Goal: Task Accomplishment & Management: Manage account settings

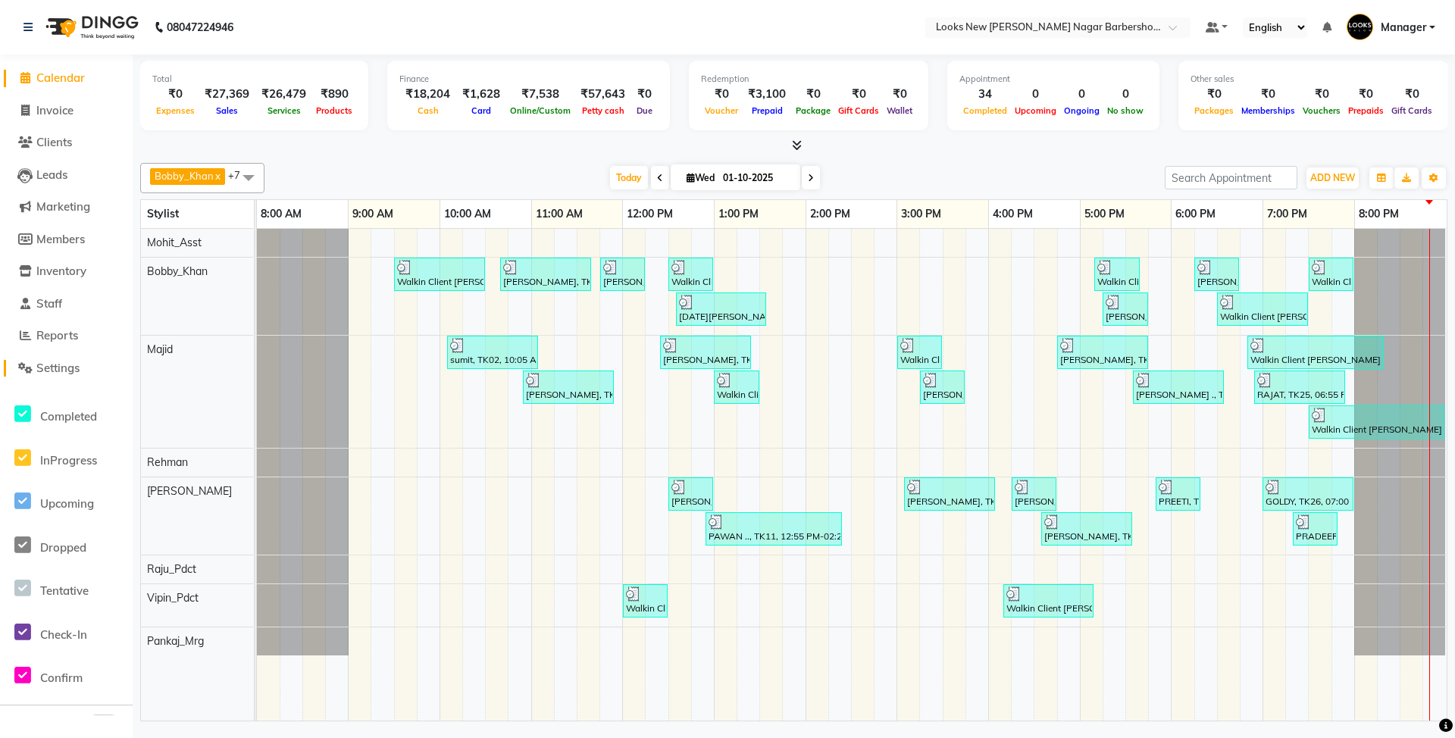
click at [67, 368] on span "Settings" at bounding box center [57, 368] width 43 height 14
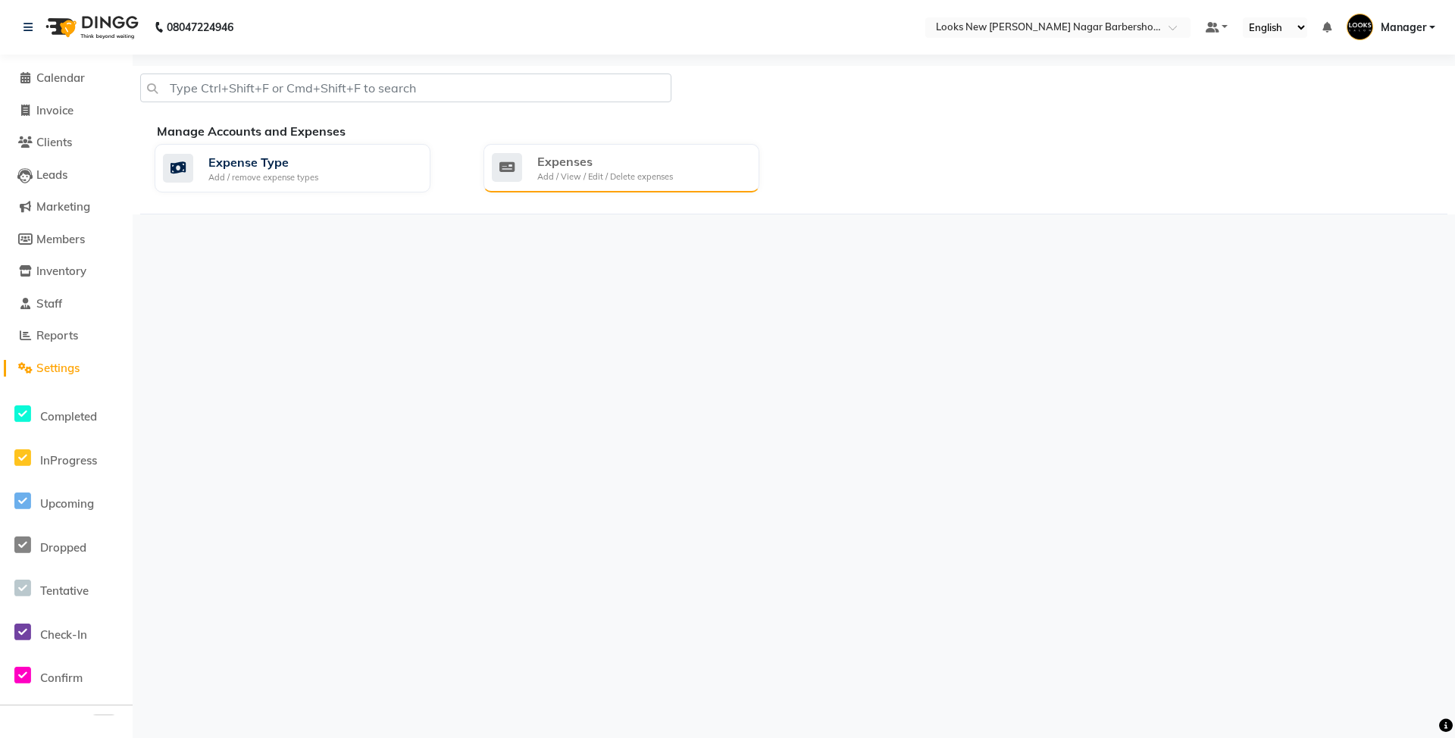
click at [640, 164] on div "Expenses" at bounding box center [605, 161] width 136 height 18
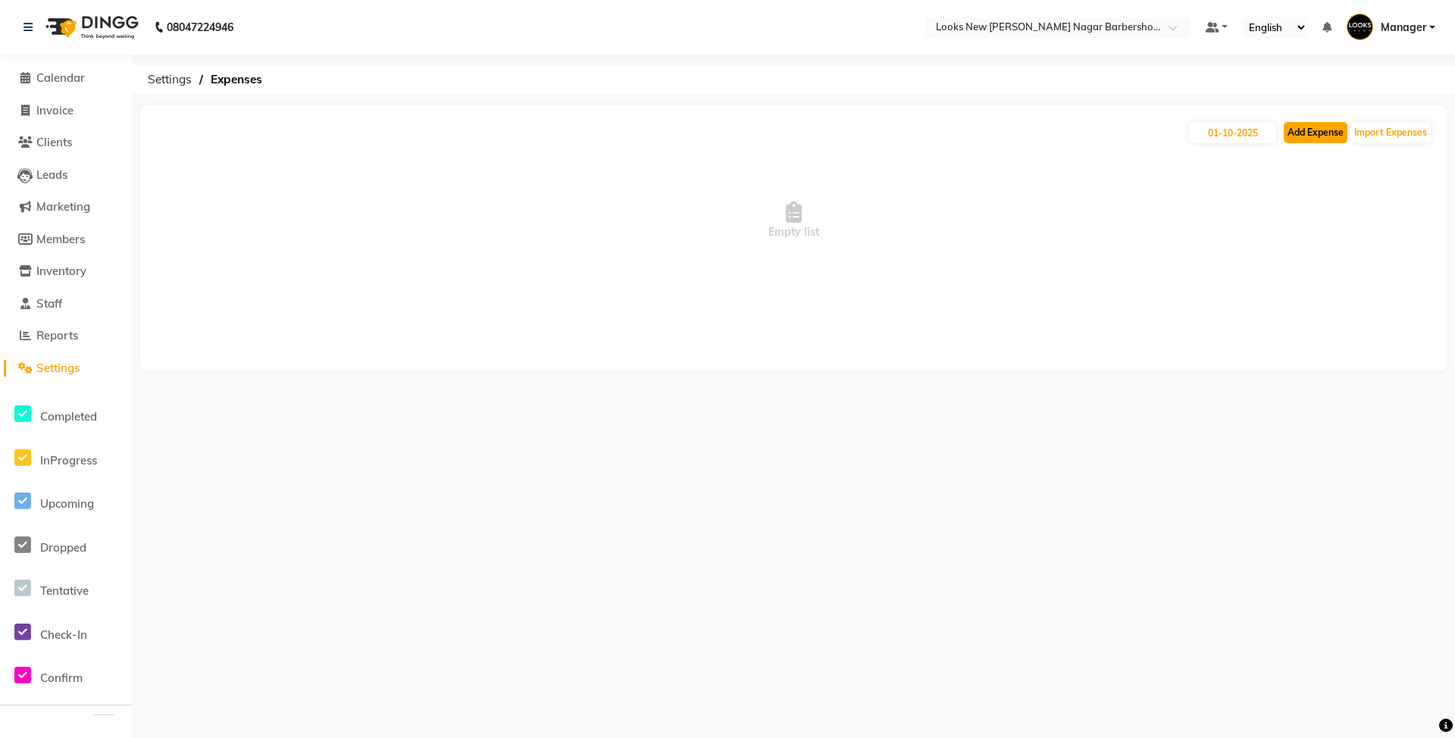
click at [1311, 134] on button "Add Expense" at bounding box center [1316, 132] width 64 height 21
select select "1"
select select "7917"
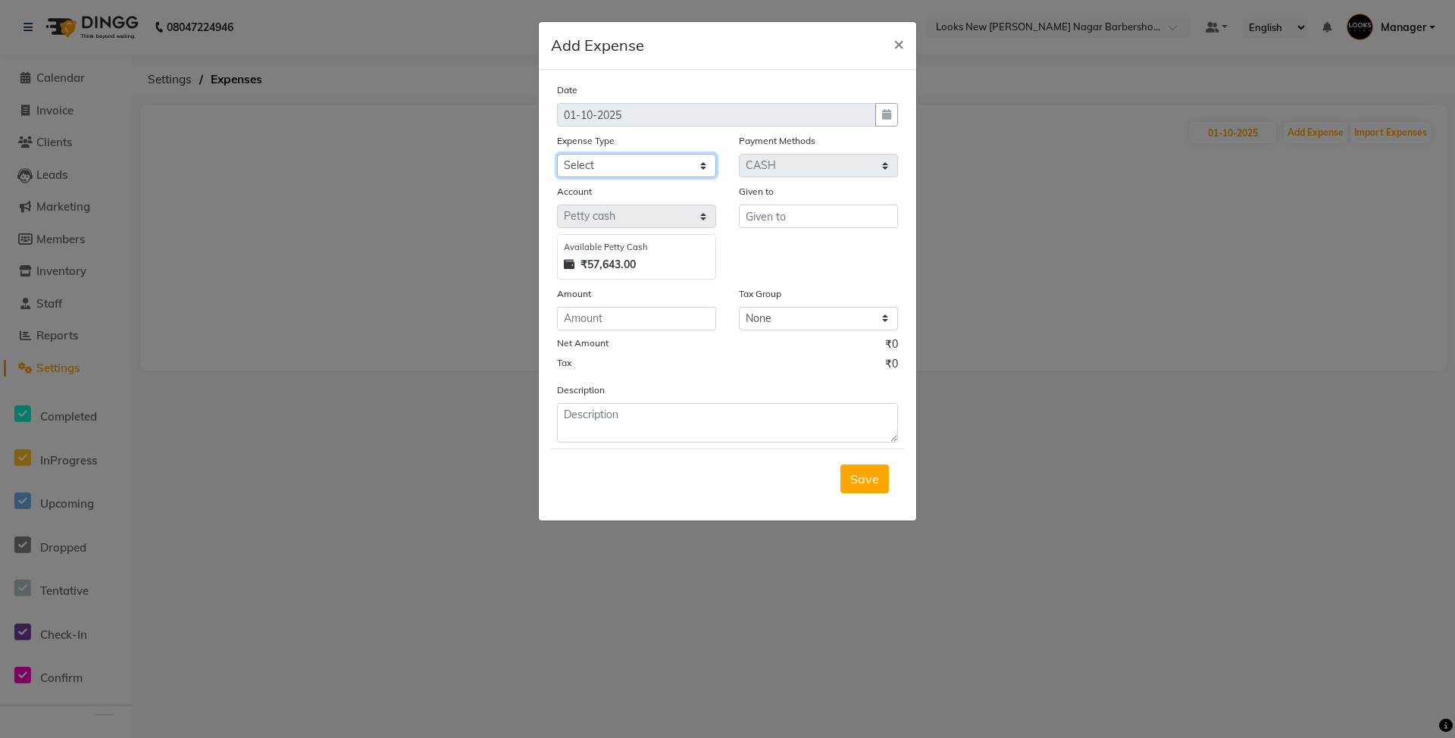
select select "24890"
type input "Counter_Sales"
type input "150"
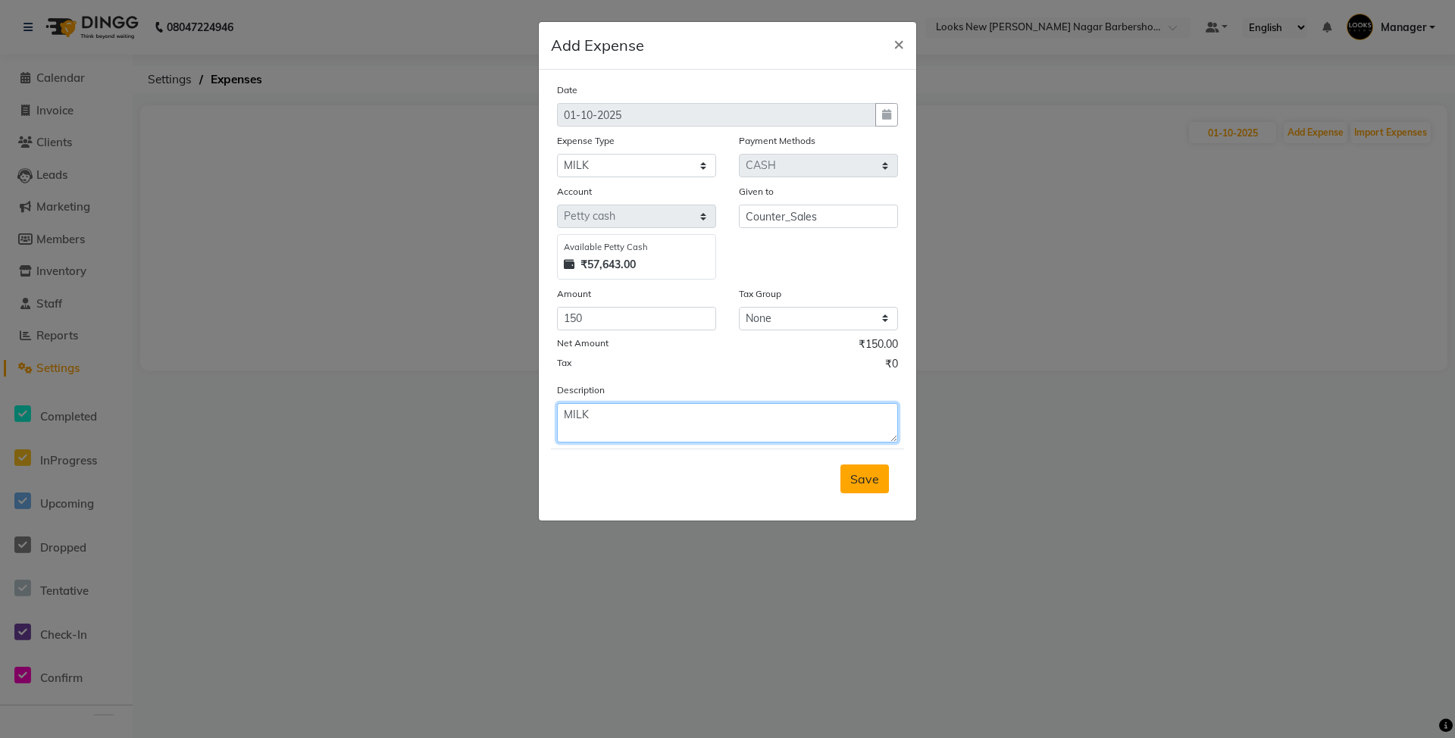
type textarea "MILK"
click at [844, 477] on button "Save" at bounding box center [864, 479] width 48 height 29
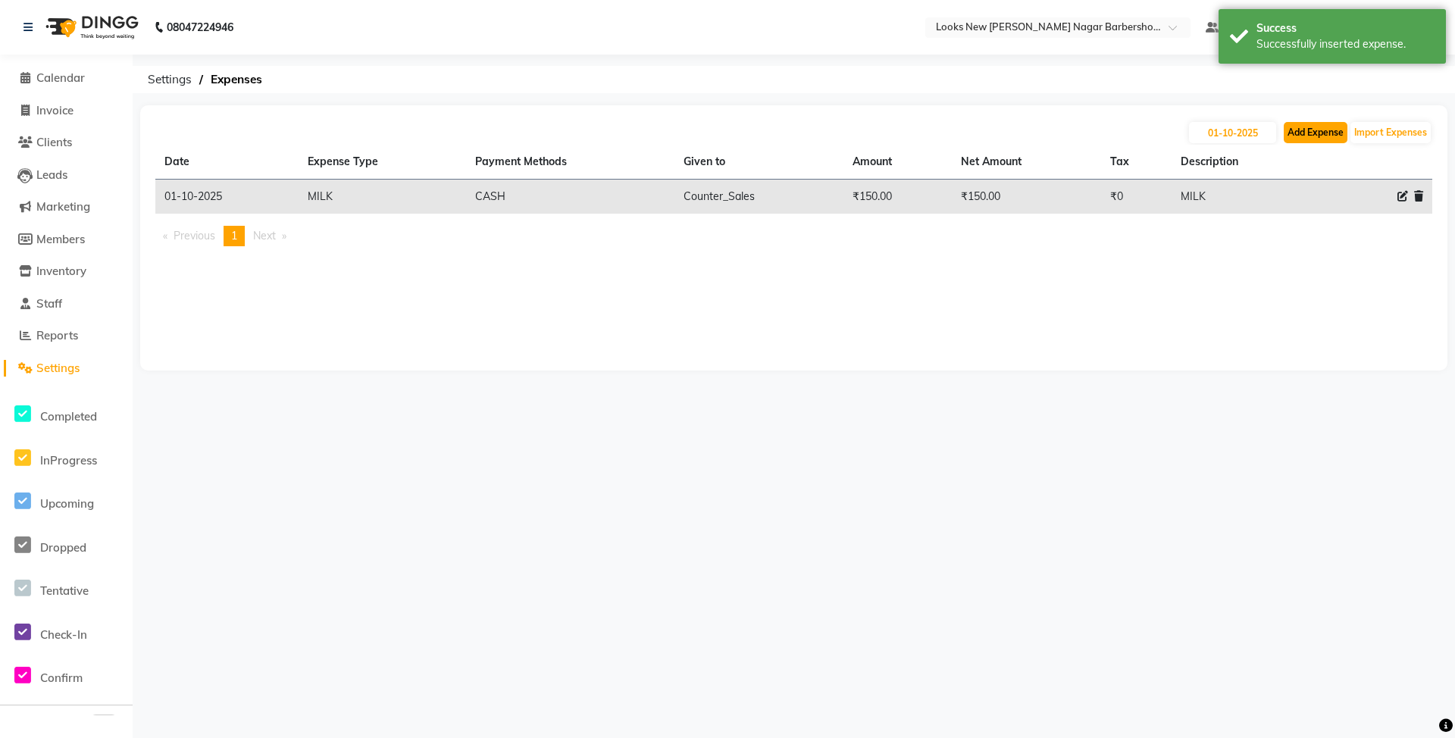
click at [1328, 129] on button "Add Expense" at bounding box center [1316, 132] width 64 height 21
select select "1"
select select "7917"
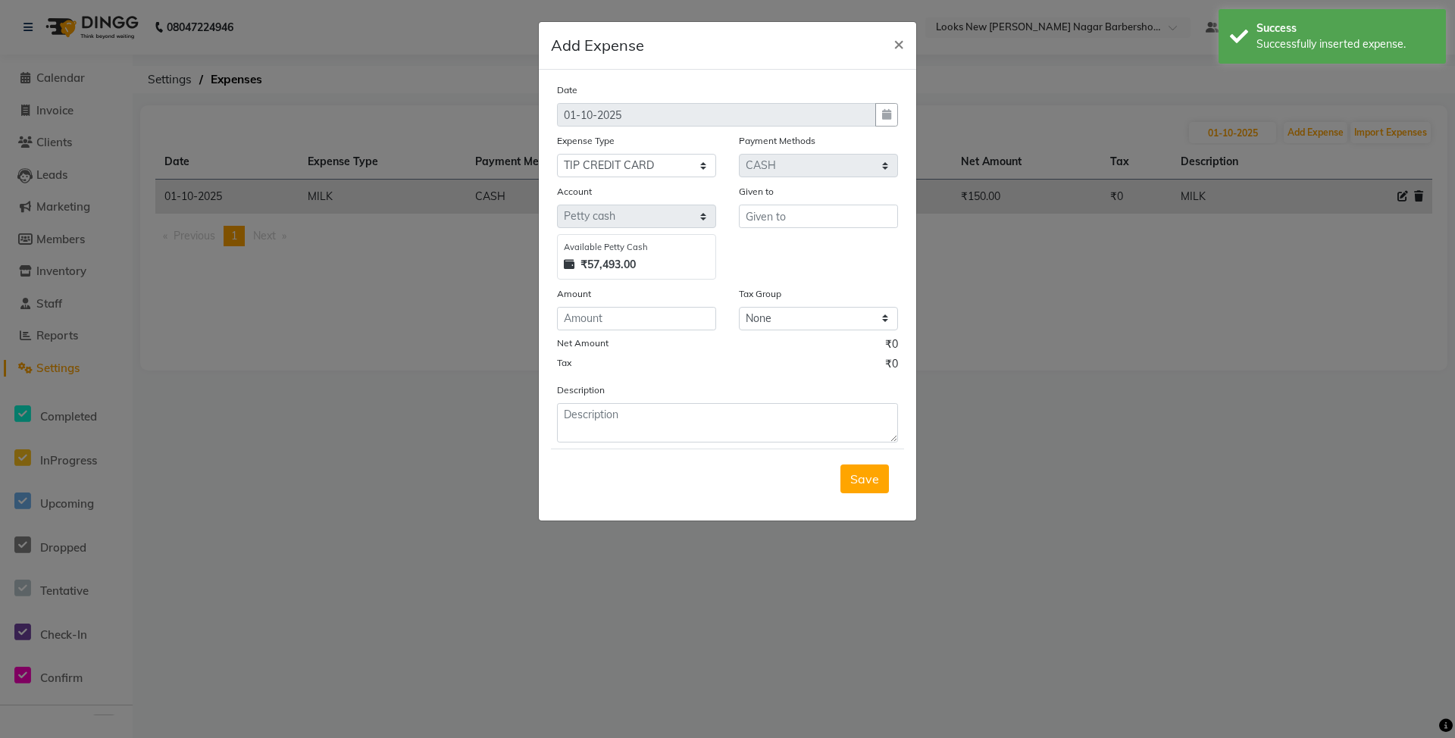
select select "24070"
type input "Counter_Sales"
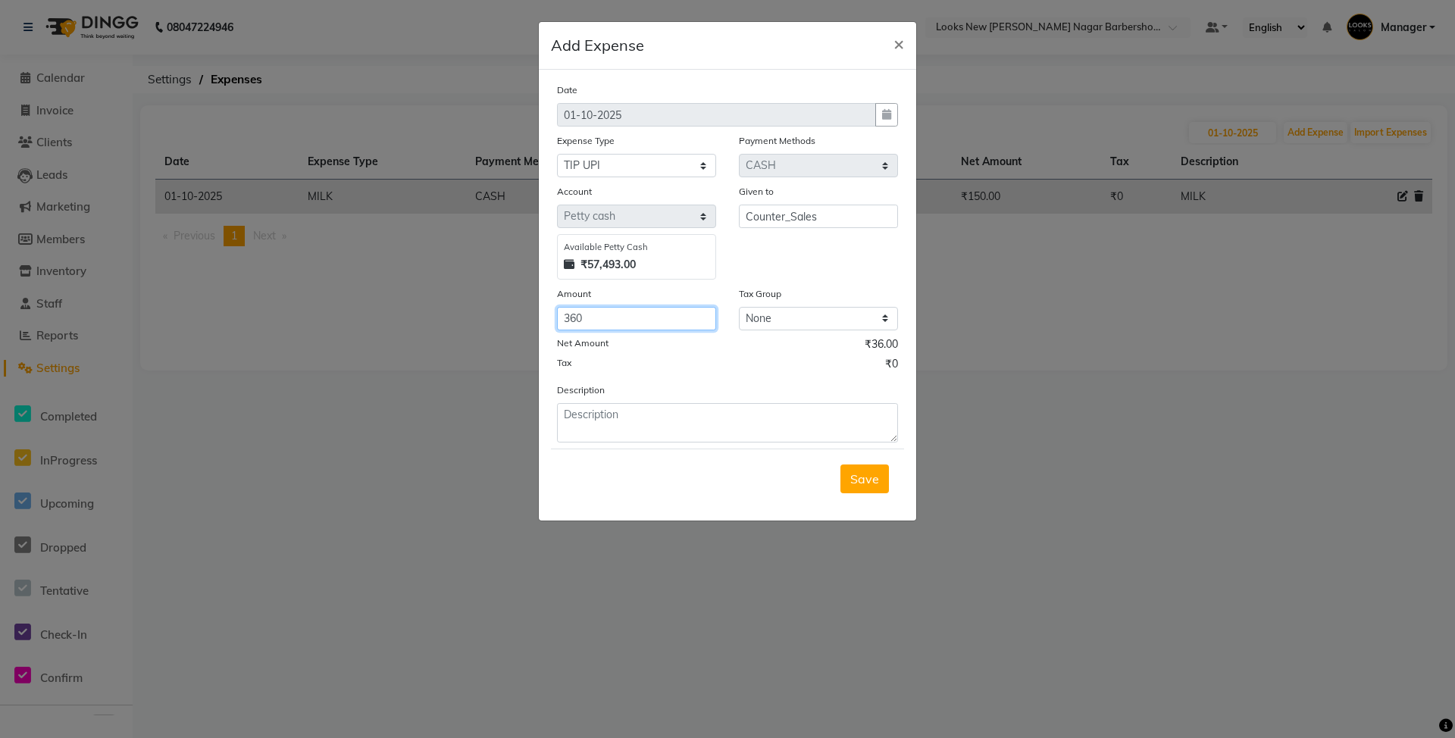
type input "360"
type textarea "UPI TIP"
drag, startPoint x: 850, startPoint y: 474, endPoint x: 899, endPoint y: 461, distance: 50.4
click at [852, 474] on span "Save" at bounding box center [864, 478] width 29 height 15
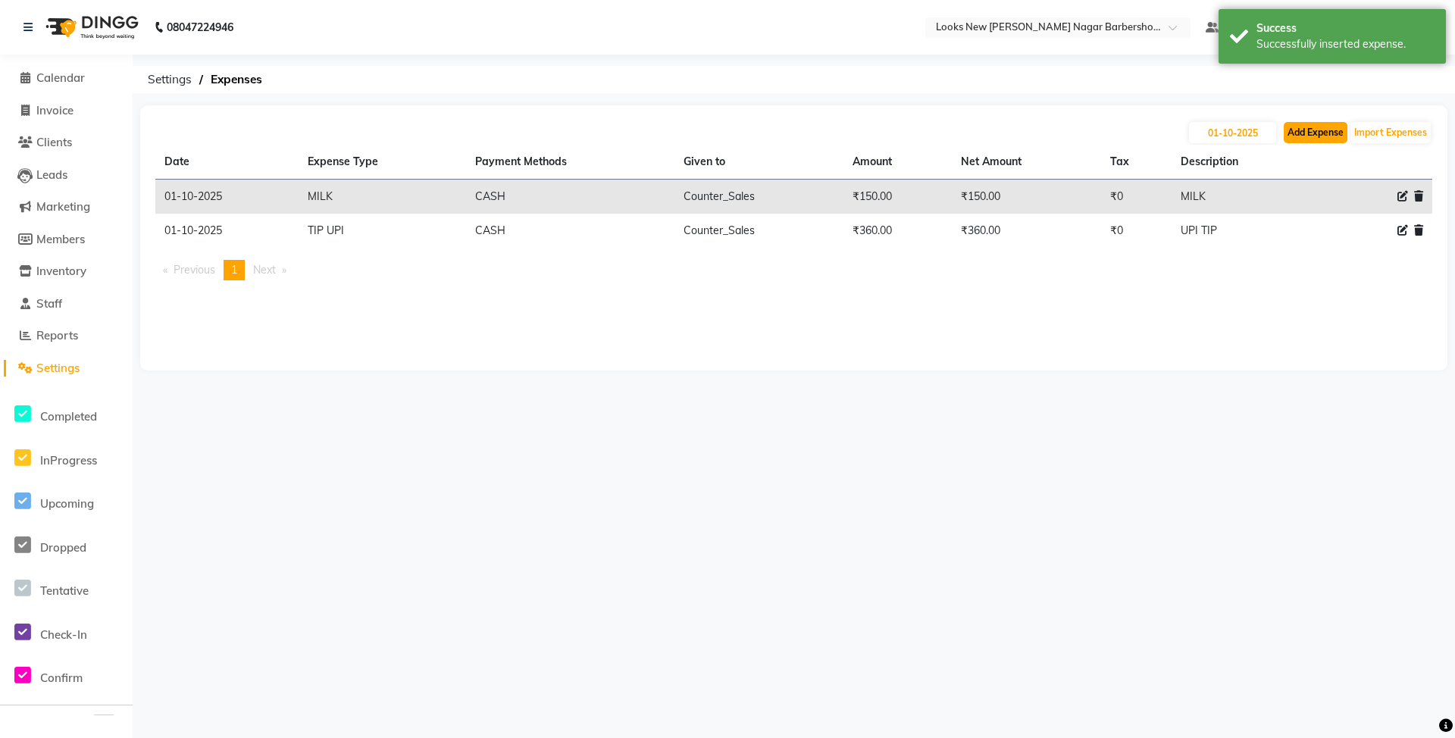
click at [1315, 137] on button "Add Expense" at bounding box center [1316, 132] width 64 height 21
select select "1"
select select "7917"
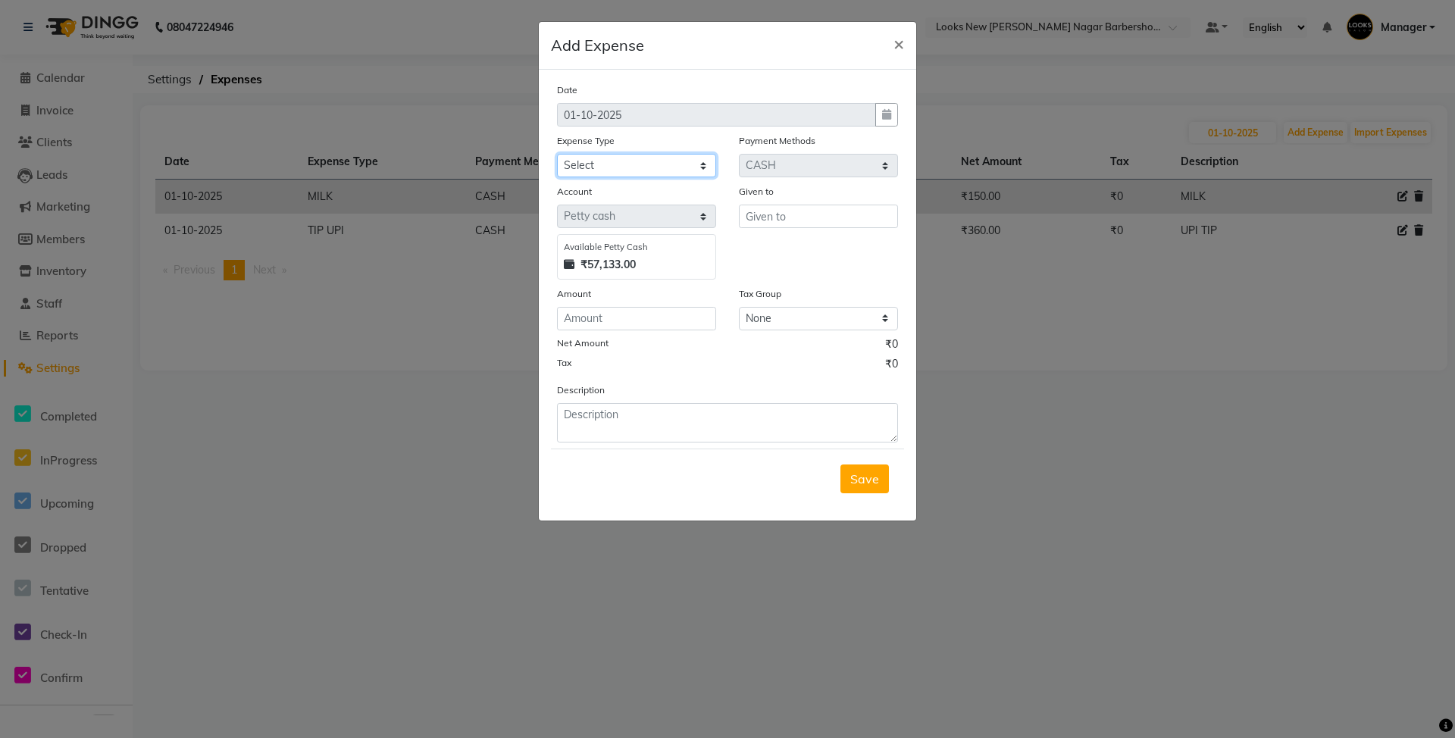
select select "23704"
type input "Counter_Sales."
type input "85"
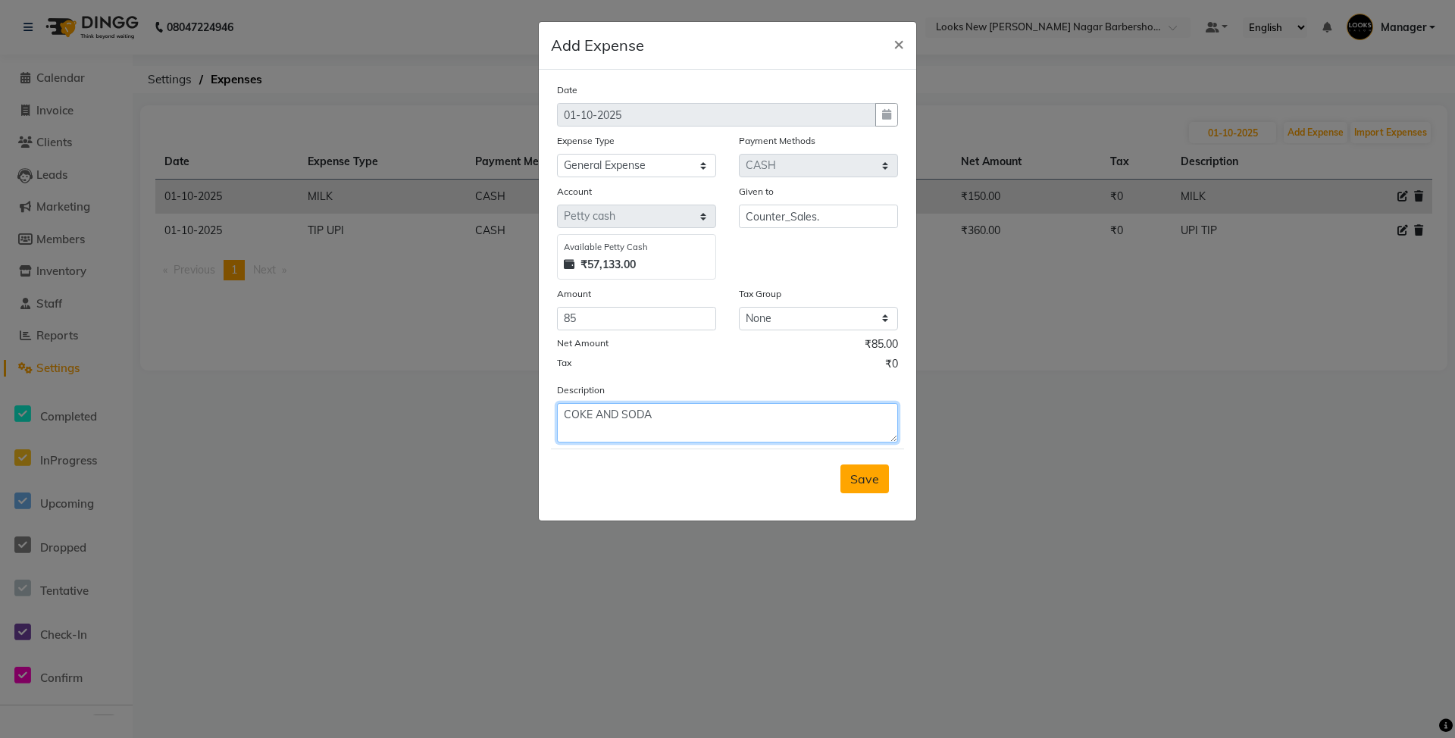
type textarea "COKE AND SODA"
click at [874, 473] on span "Save" at bounding box center [864, 478] width 29 height 15
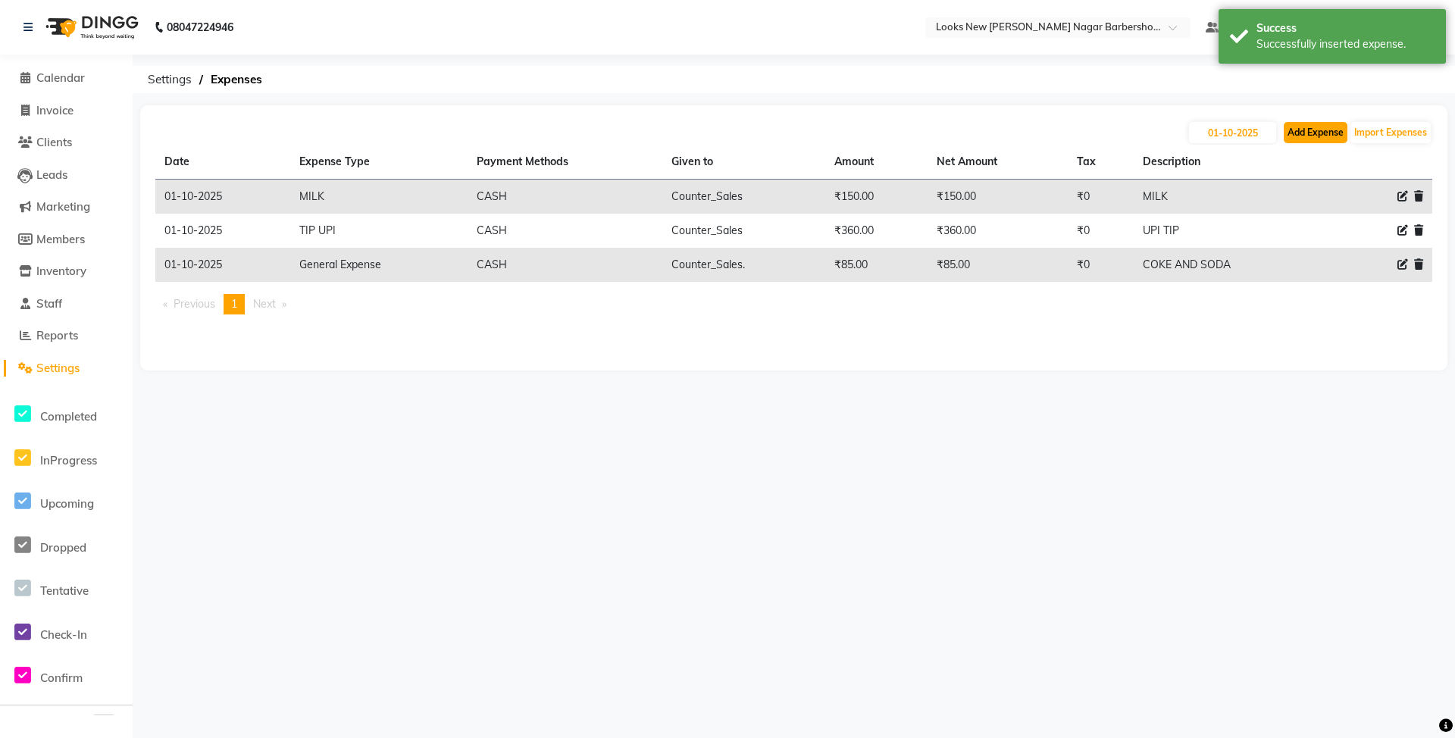
click at [1317, 130] on button "Add Expense" at bounding box center [1316, 132] width 64 height 21
select select "1"
select select "7917"
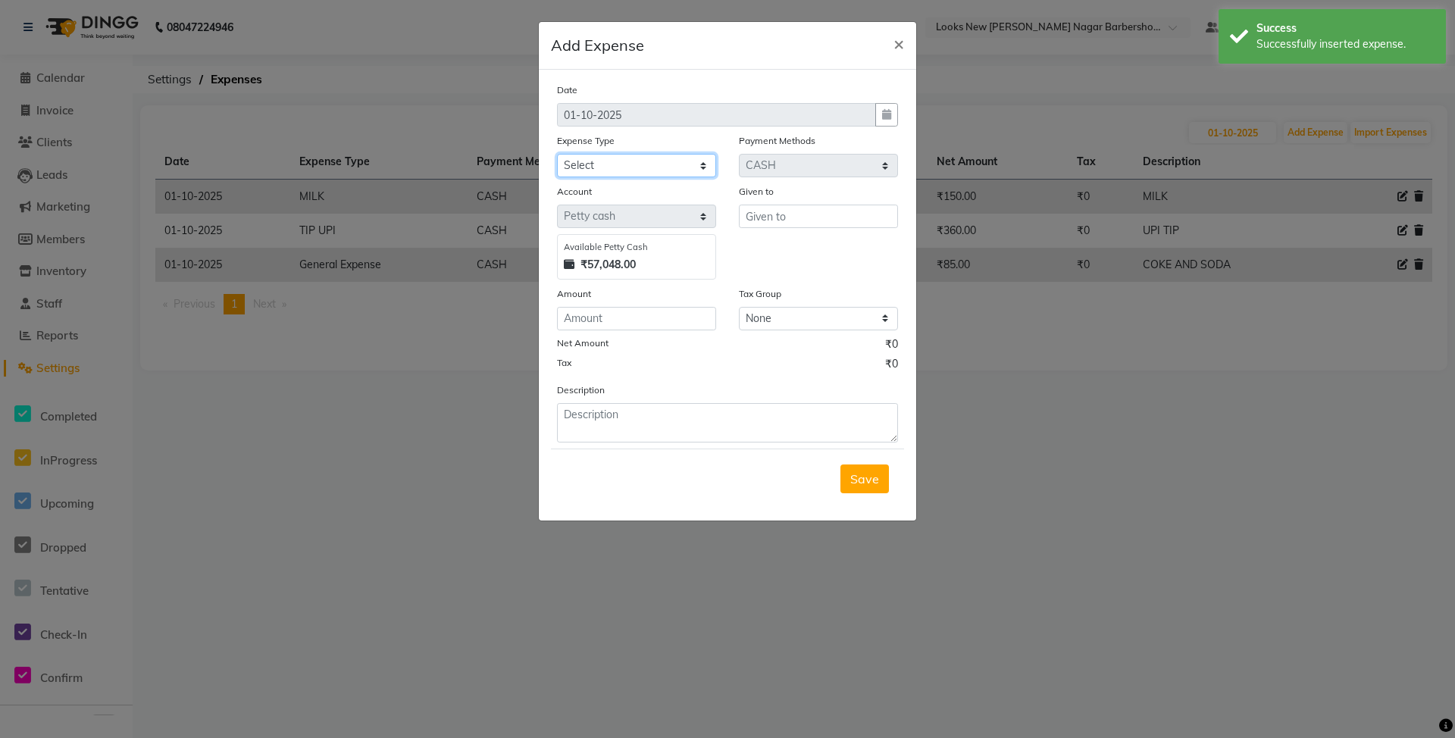
select select "21975"
type input "Counter_Sales"
type input "14300"
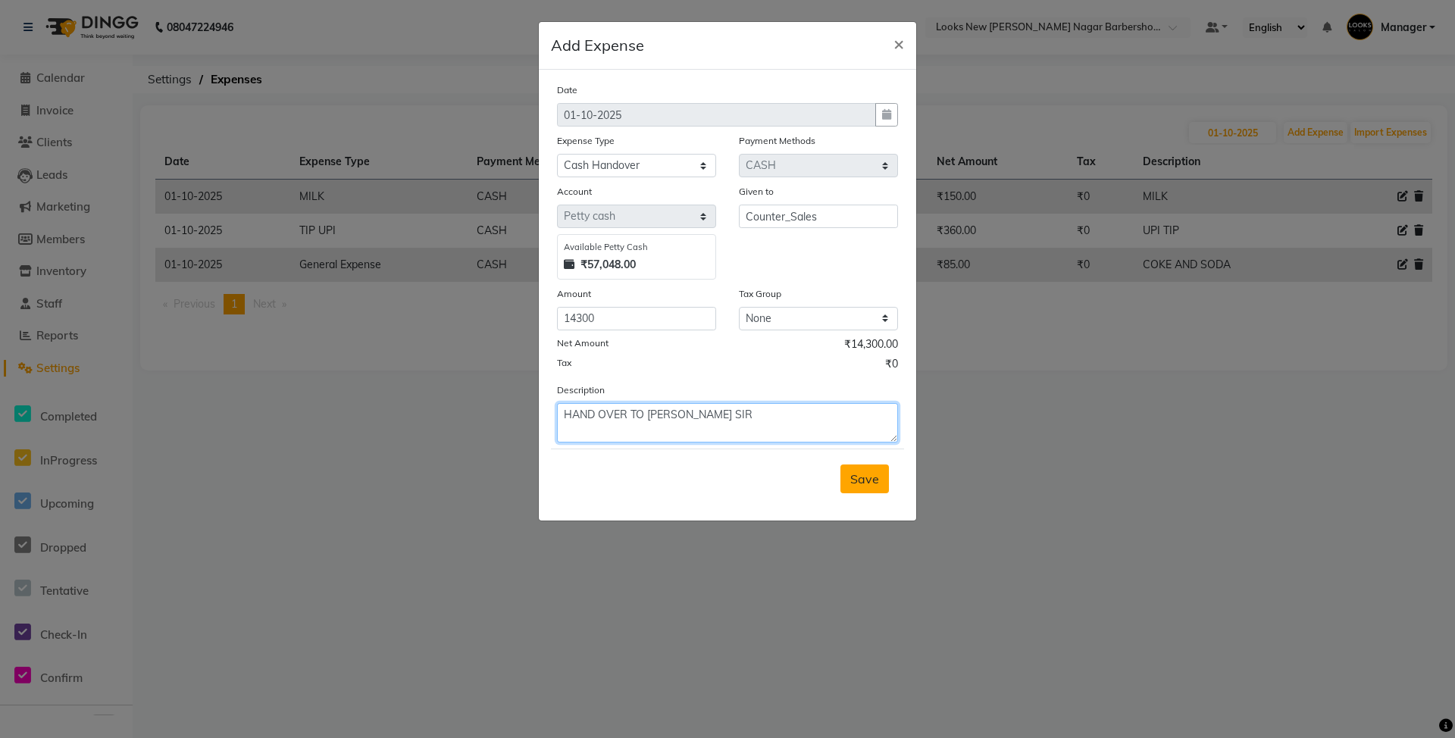
type textarea "HAND OVER TO [PERSON_NAME] SIR"
click at [855, 473] on span "Save" at bounding box center [864, 478] width 29 height 15
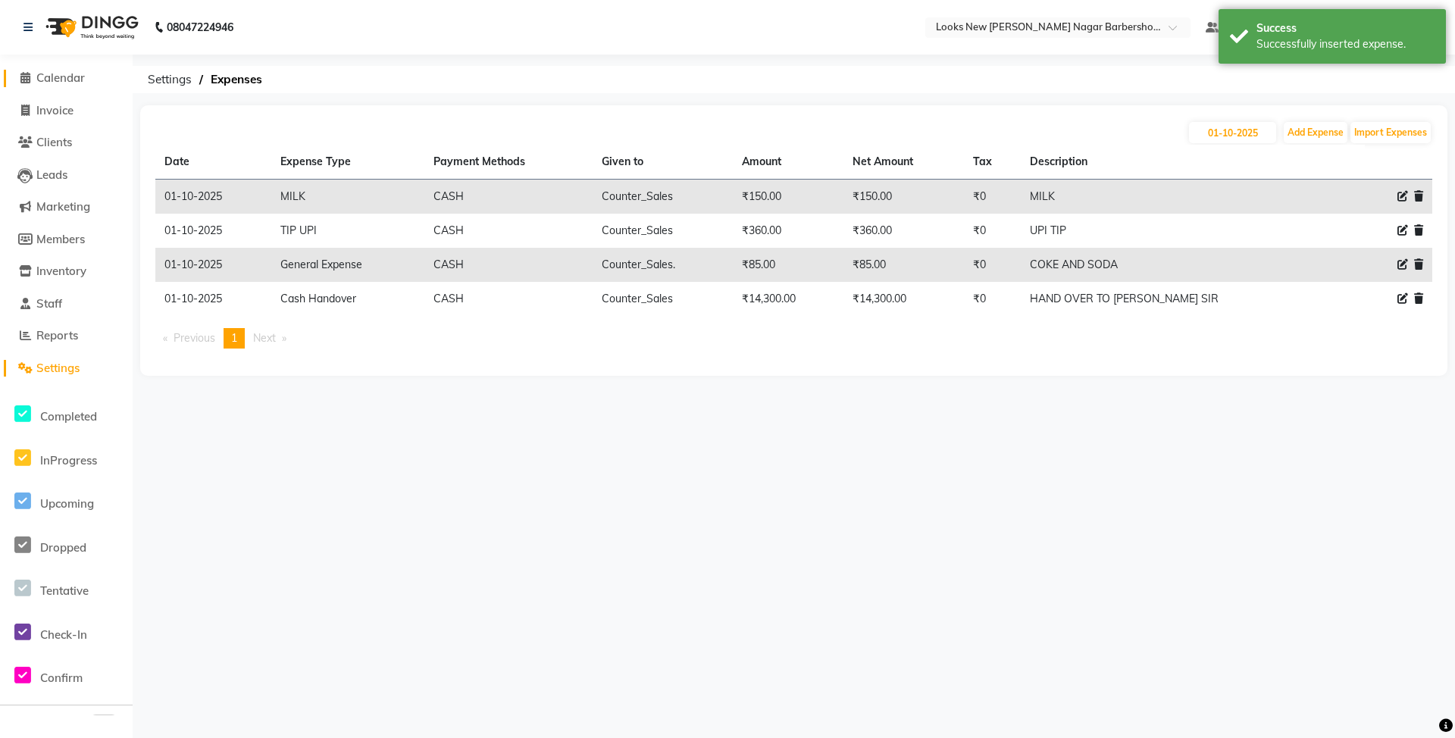
click at [47, 80] on span "Calendar" at bounding box center [60, 77] width 48 height 14
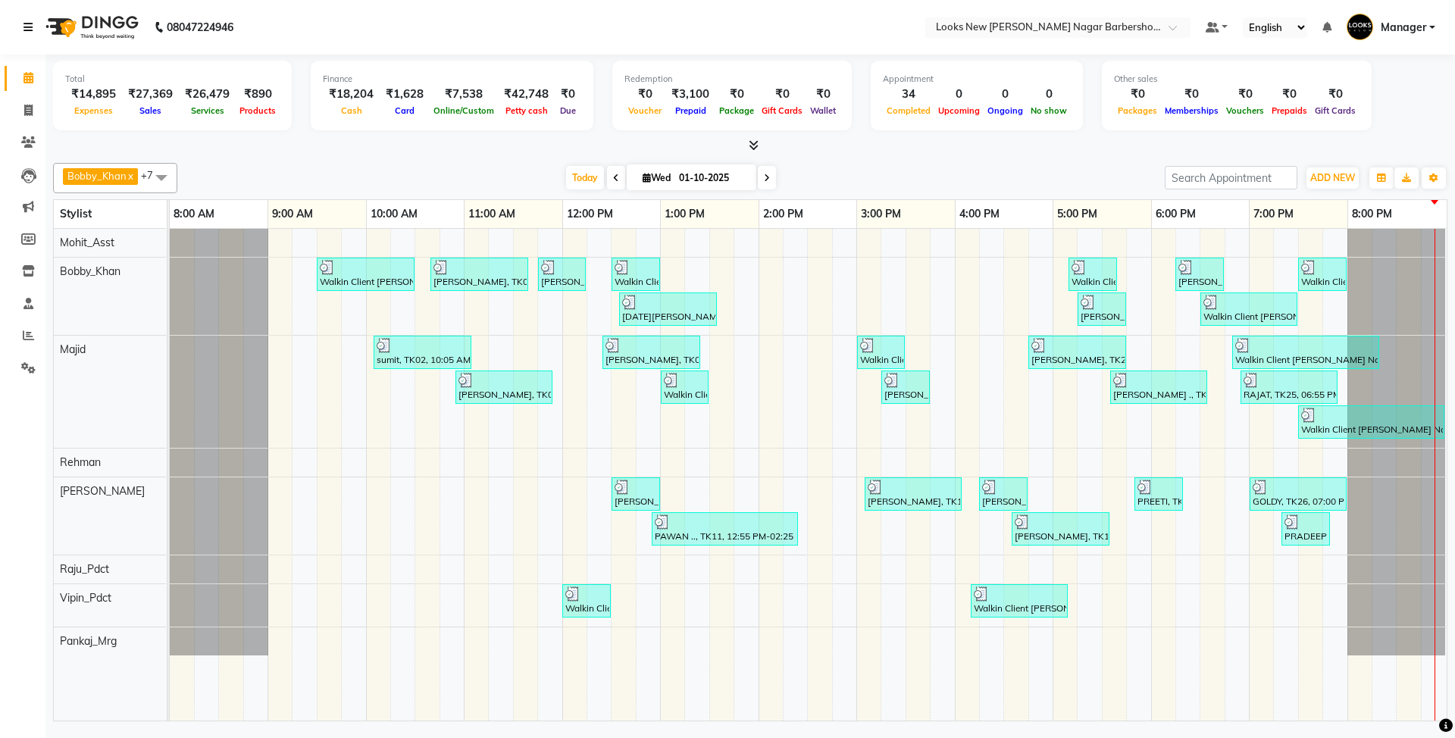
click at [35, 23] on link at bounding box center [30, 27] width 15 height 42
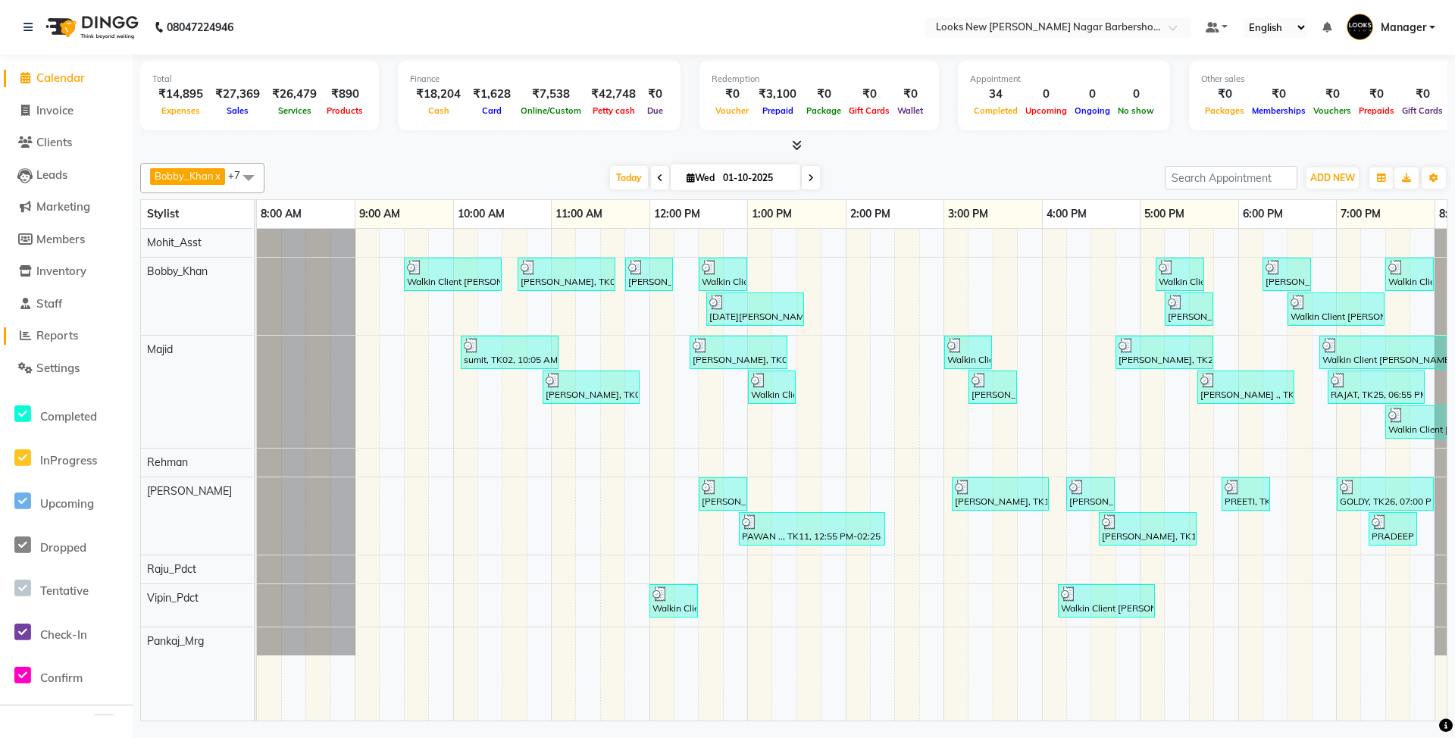
click at [65, 339] on span "Reports" at bounding box center [57, 335] width 42 height 14
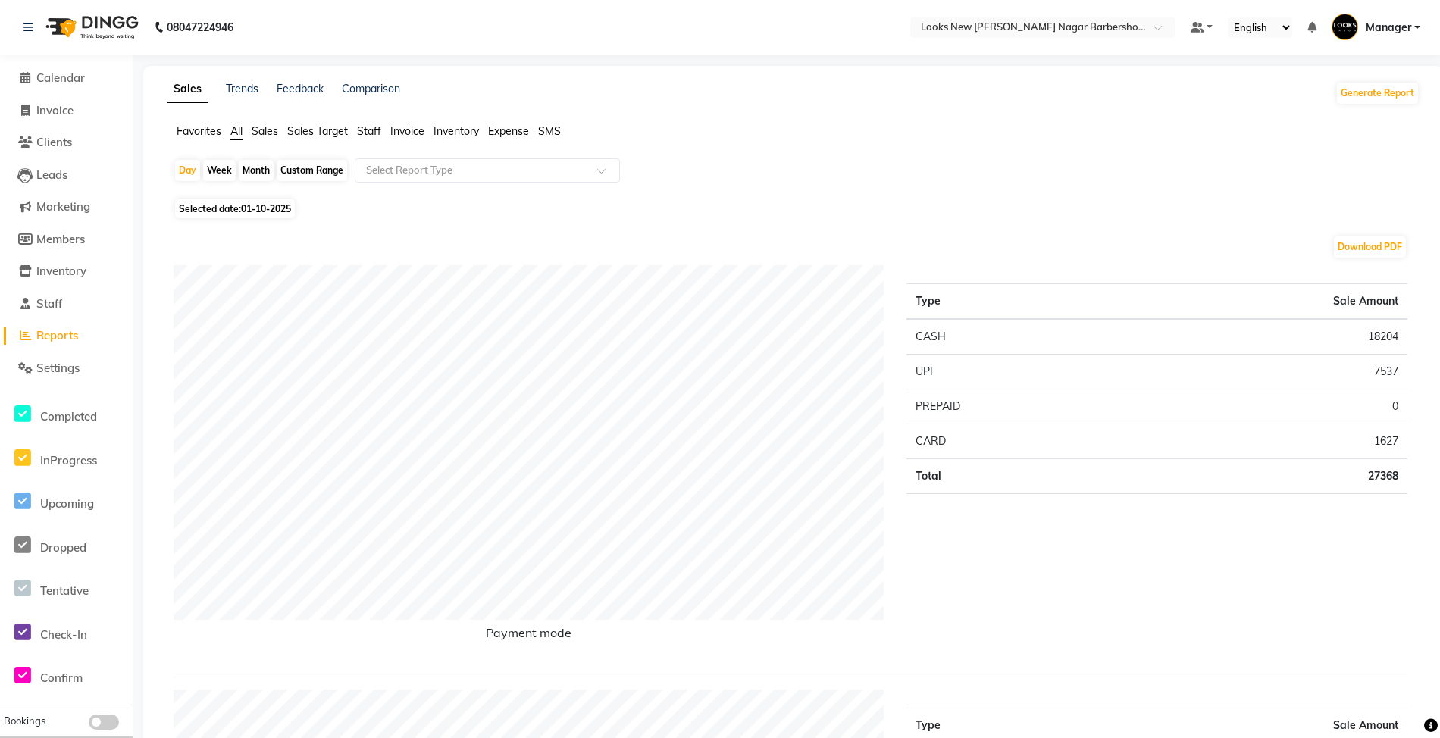
drag, startPoint x: 379, startPoint y: 129, endPoint x: 389, endPoint y: 138, distance: 13.4
click at [377, 130] on span "Staff" at bounding box center [369, 131] width 24 height 14
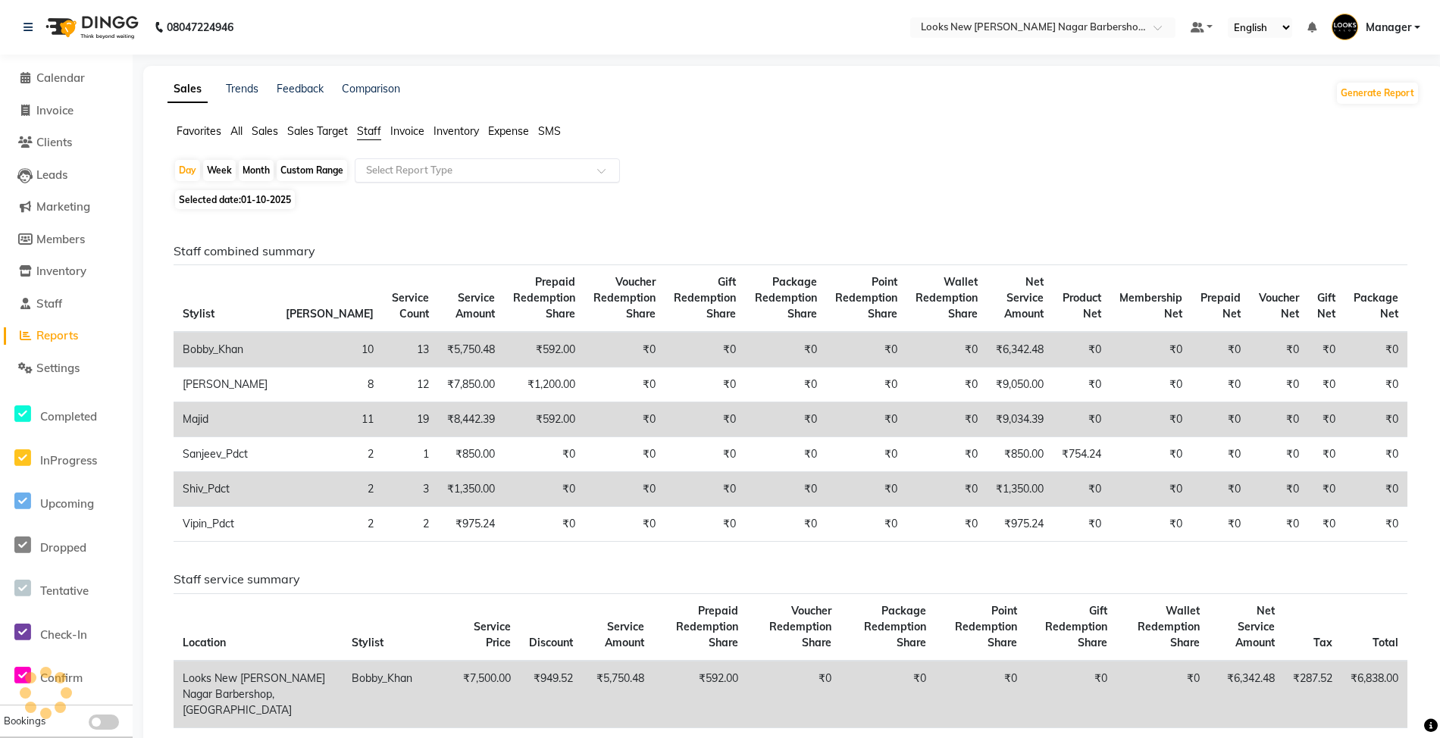
click at [399, 170] on input "text" at bounding box center [472, 170] width 218 height 15
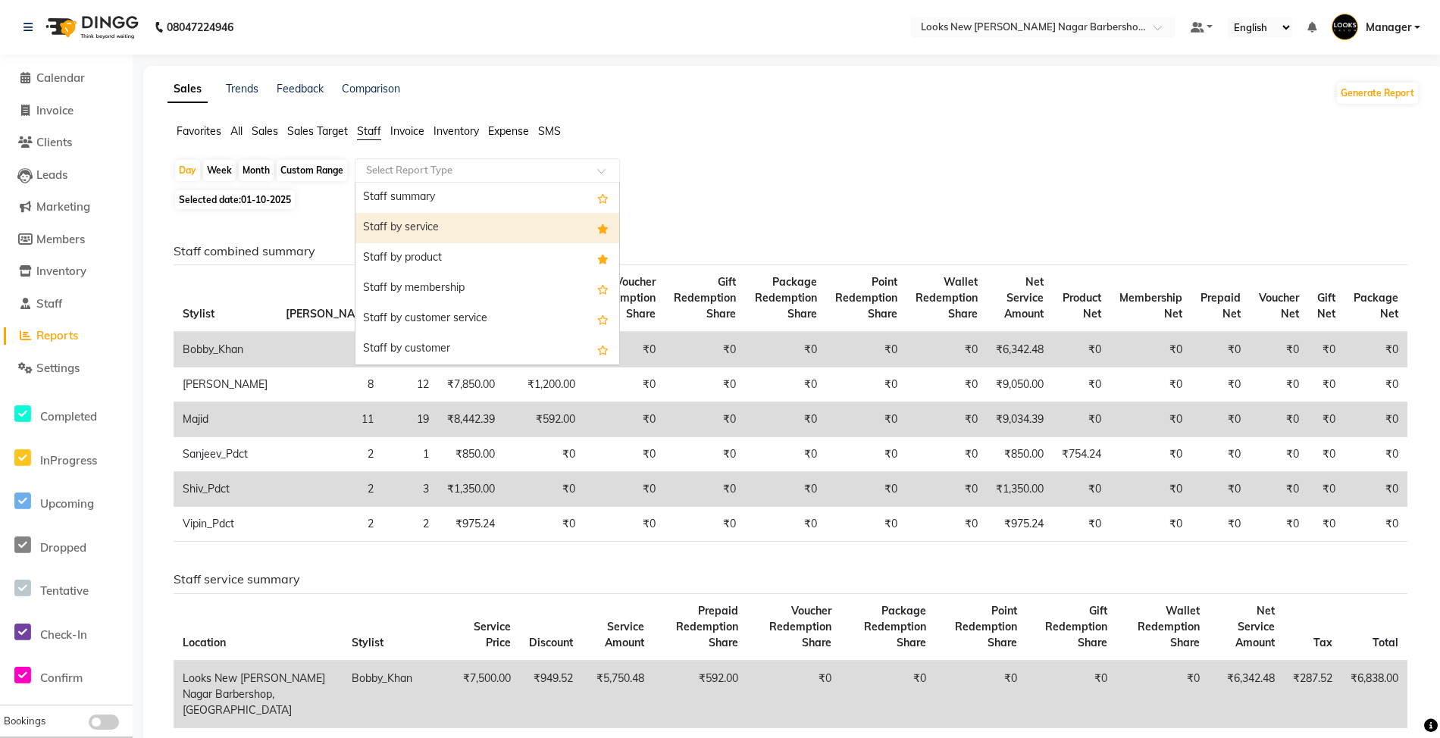
drag, startPoint x: 400, startPoint y: 218, endPoint x: 400, endPoint y: 232, distance: 13.6
click at [400, 219] on div "Staff by service" at bounding box center [487, 228] width 264 height 30
select select "full_report"
select select "csv"
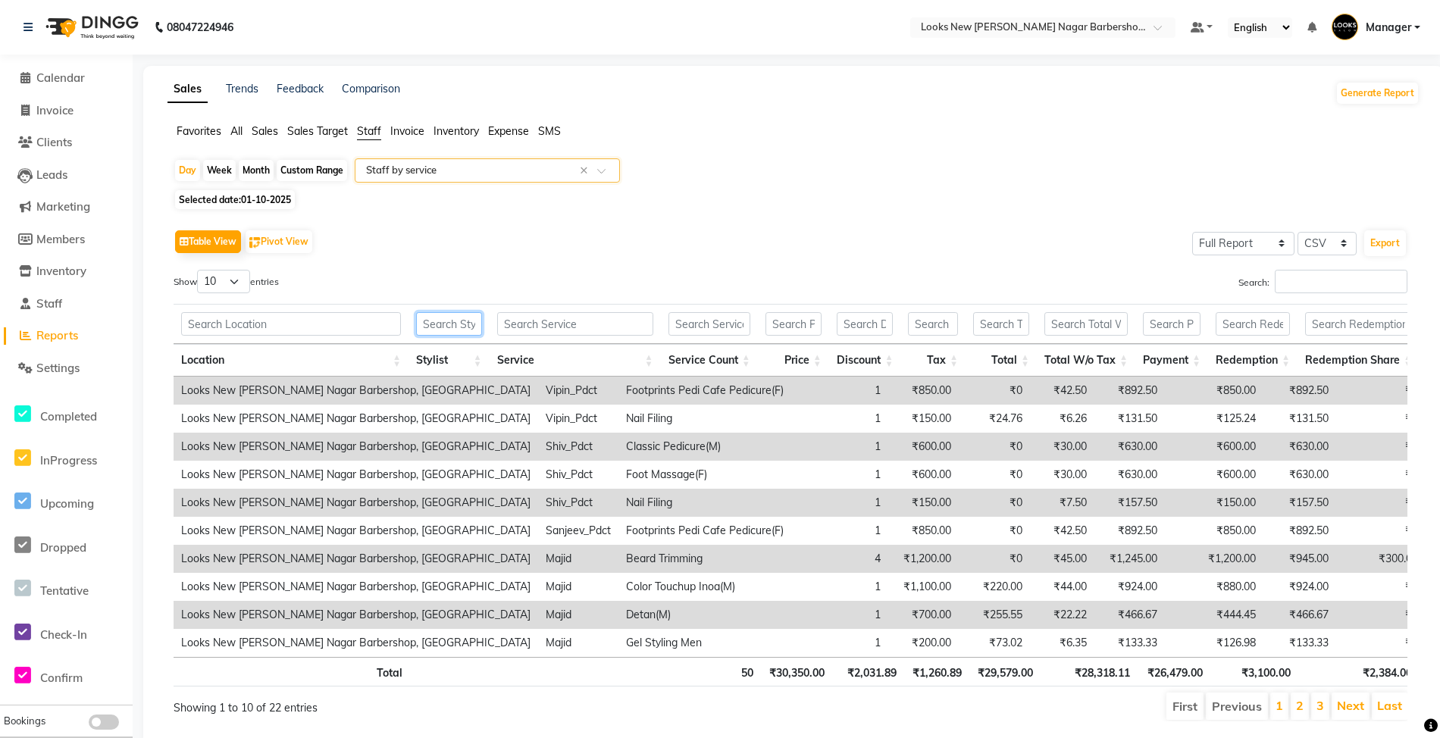
click at [464, 315] on input "text" at bounding box center [449, 323] width 66 height 23
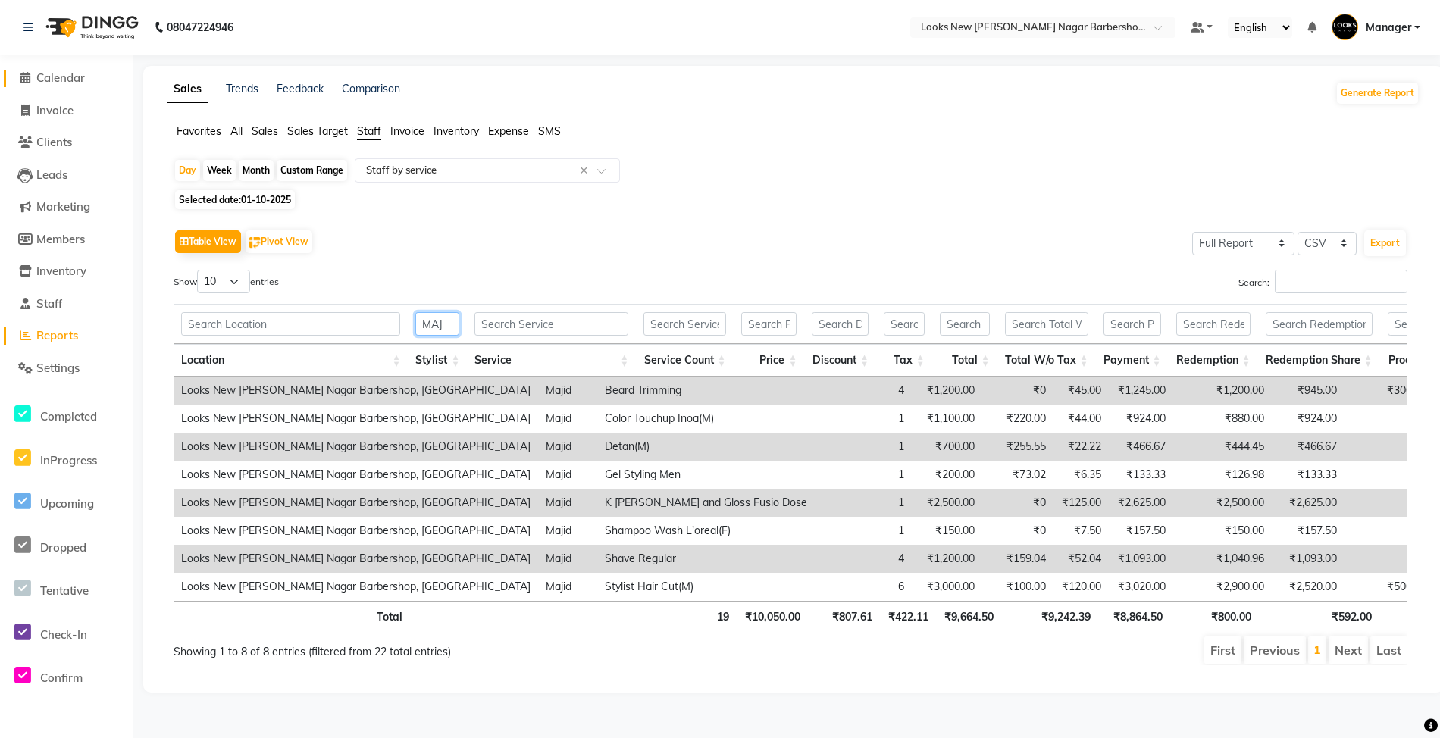
type input "MAJ"
click at [61, 73] on span "Calendar" at bounding box center [60, 77] width 48 height 14
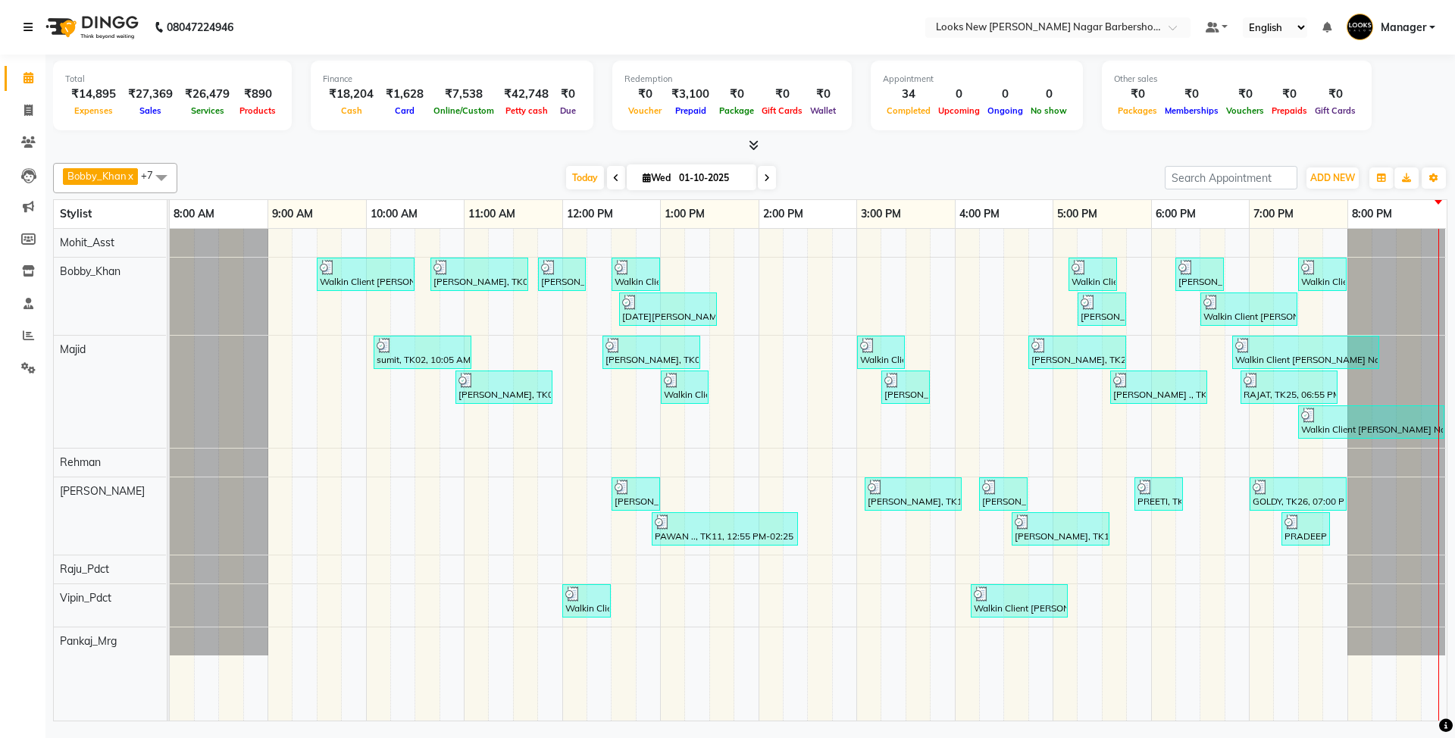
drag, startPoint x: 27, startPoint y: 35, endPoint x: 30, endPoint y: 47, distance: 12.5
click at [27, 36] on link at bounding box center [30, 27] width 15 height 42
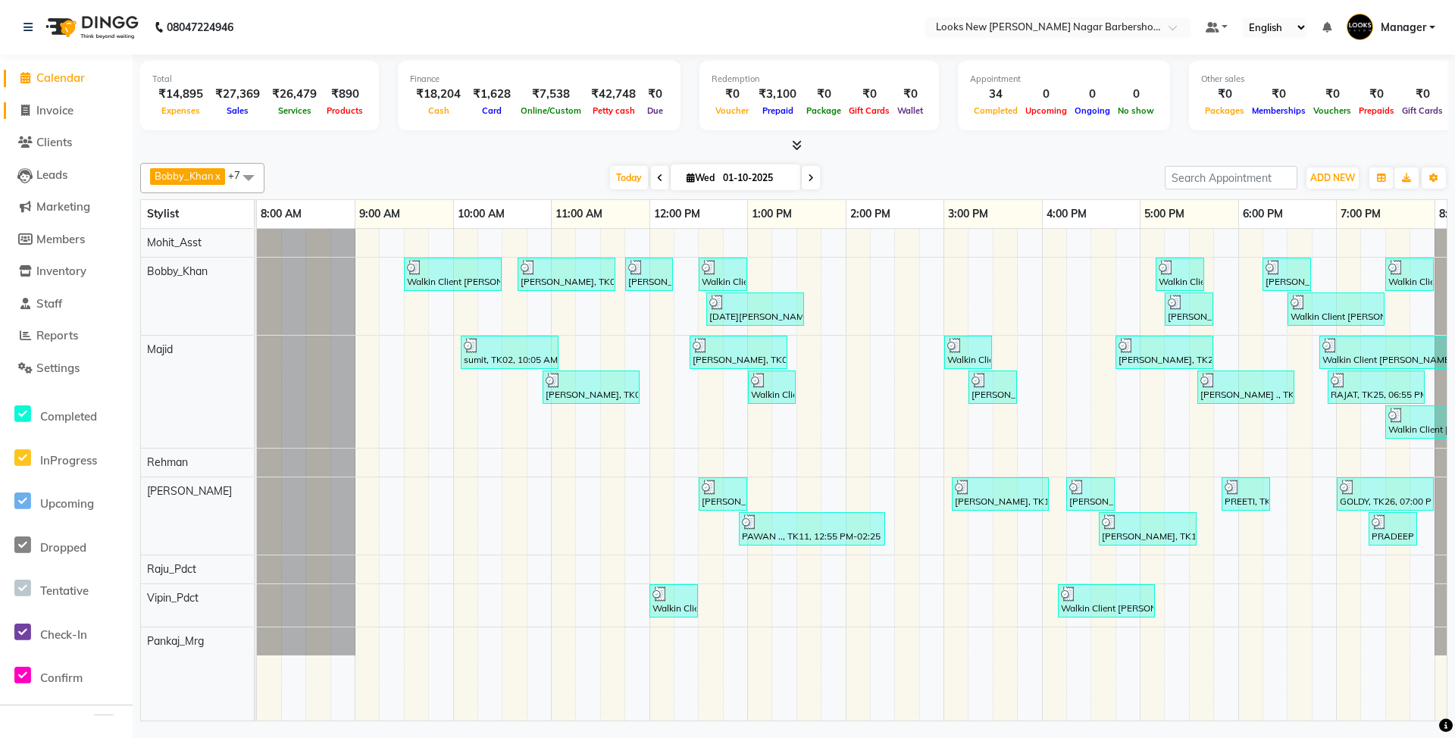
drag, startPoint x: 39, startPoint y: 106, endPoint x: 80, endPoint y: 129, distance: 46.8
click at [38, 107] on span "Invoice" at bounding box center [54, 110] width 37 height 14
select select "service"
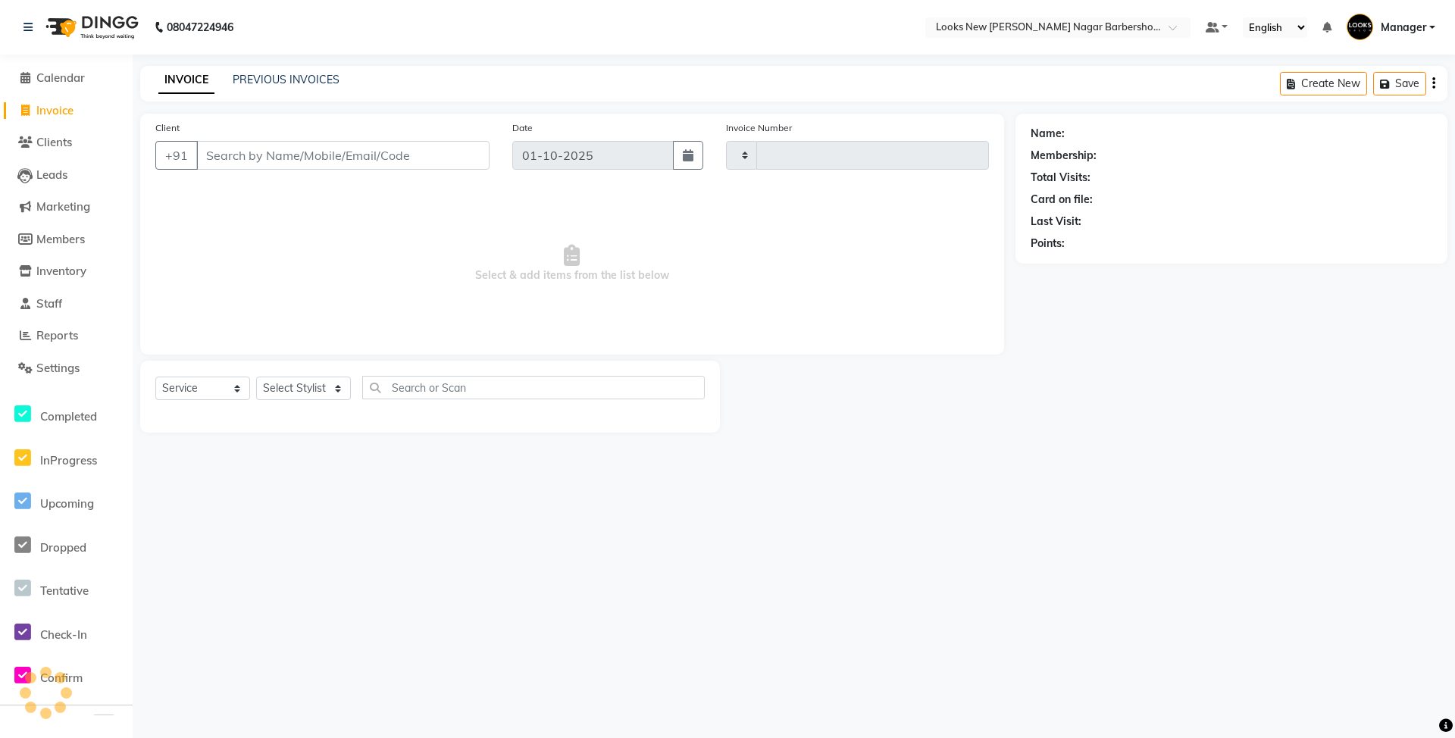
type input "7475"
select select "8705"
click at [334, 386] on select "Select Stylist" at bounding box center [303, 388] width 95 height 23
select select "87357"
click at [256, 377] on select "Select Stylist Aakash_Pdct Afsar Ahmed Ashmita Ayesha Bobby_Asst Bobby_Khan Cou…" at bounding box center [303, 388] width 95 height 23
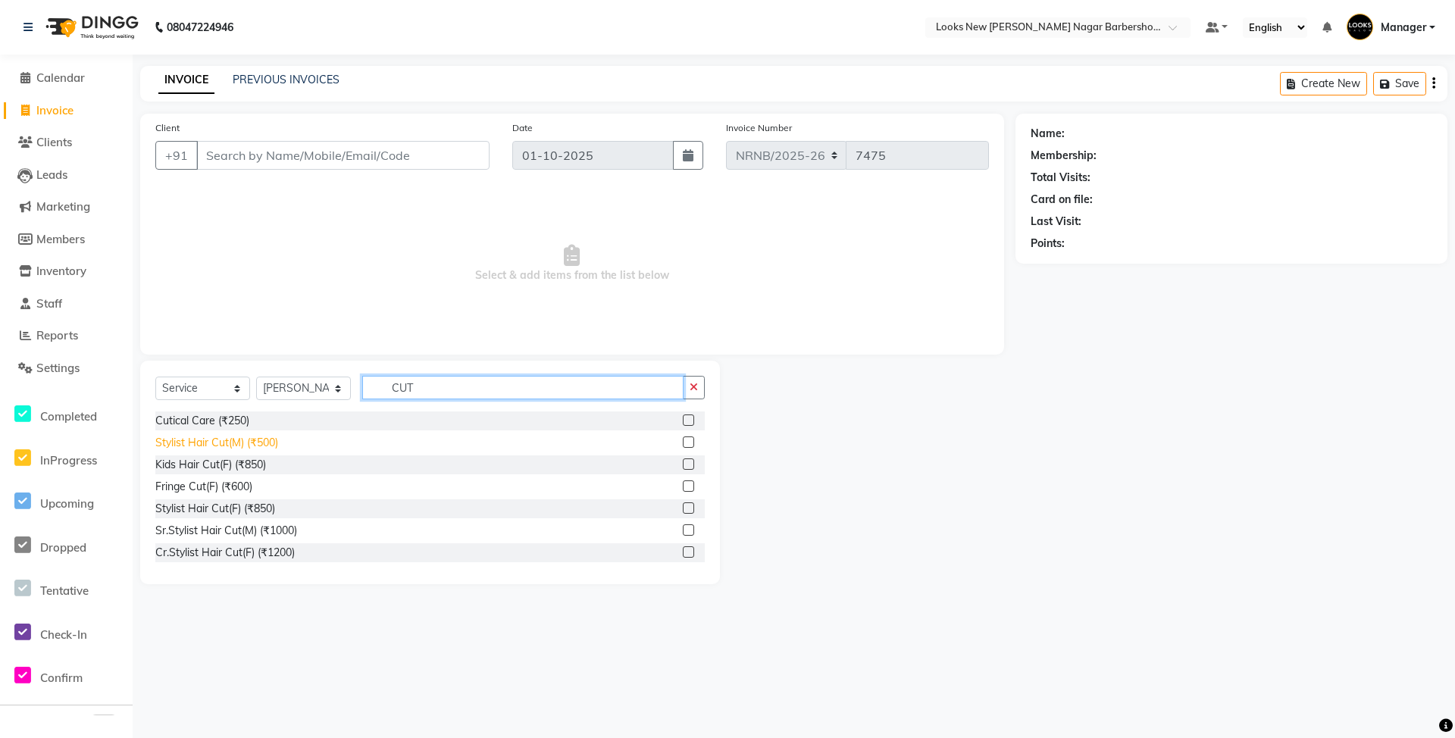
type input "CUT"
click at [250, 439] on div "Stylist Hair Cut(M) (₹500)" at bounding box center [216, 443] width 123 height 16
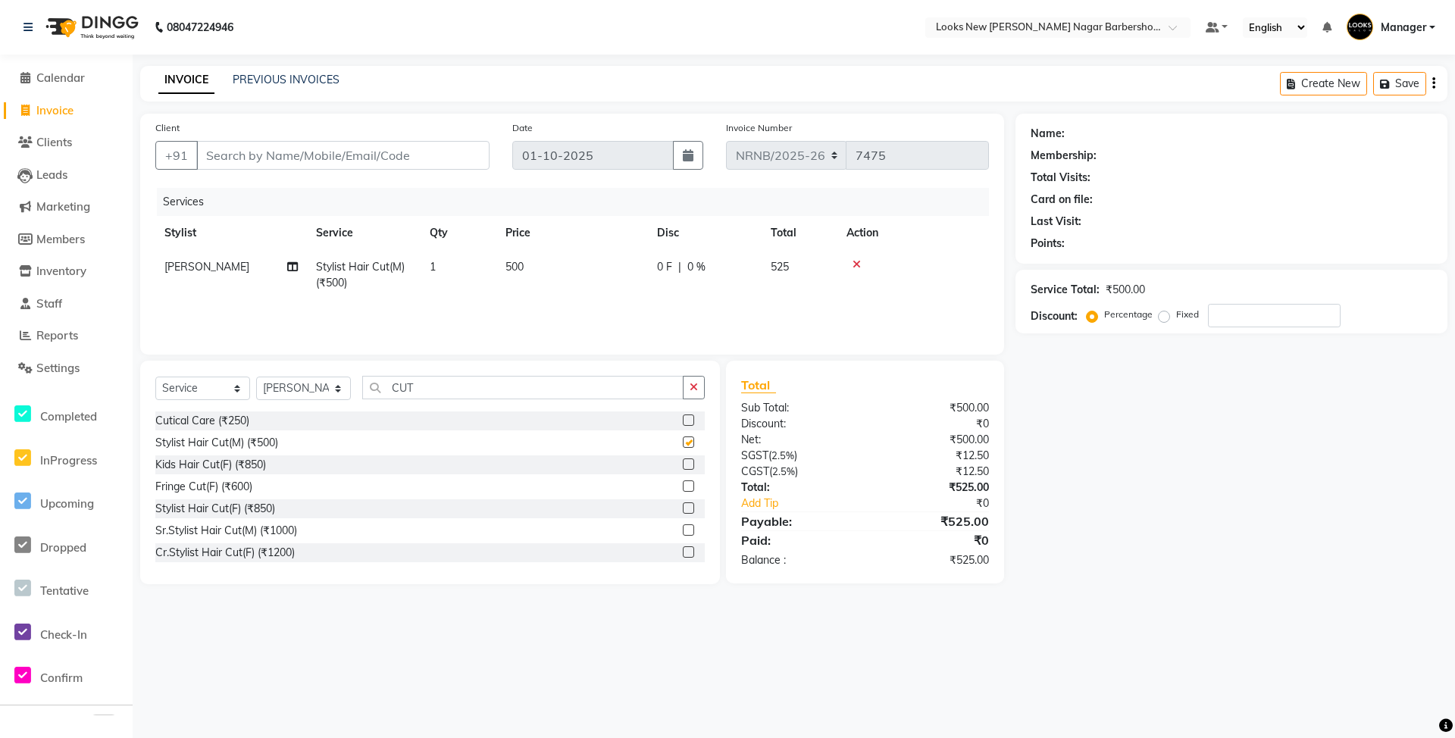
checkbox input "false"
drag, startPoint x: 459, startPoint y: 374, endPoint x: 319, endPoint y: 373, distance: 140.2
click at [319, 373] on div "Select Service Product Membership Package Voucher Prepaid Gift Card Select Styl…" at bounding box center [430, 473] width 580 height 224
drag, startPoint x: 526, startPoint y: 383, endPoint x: 352, endPoint y: 389, distance: 174.4
click at [352, 389] on div "Select Service Product Membership Package Voucher Prepaid Gift Card Select Styl…" at bounding box center [429, 394] width 549 height 36
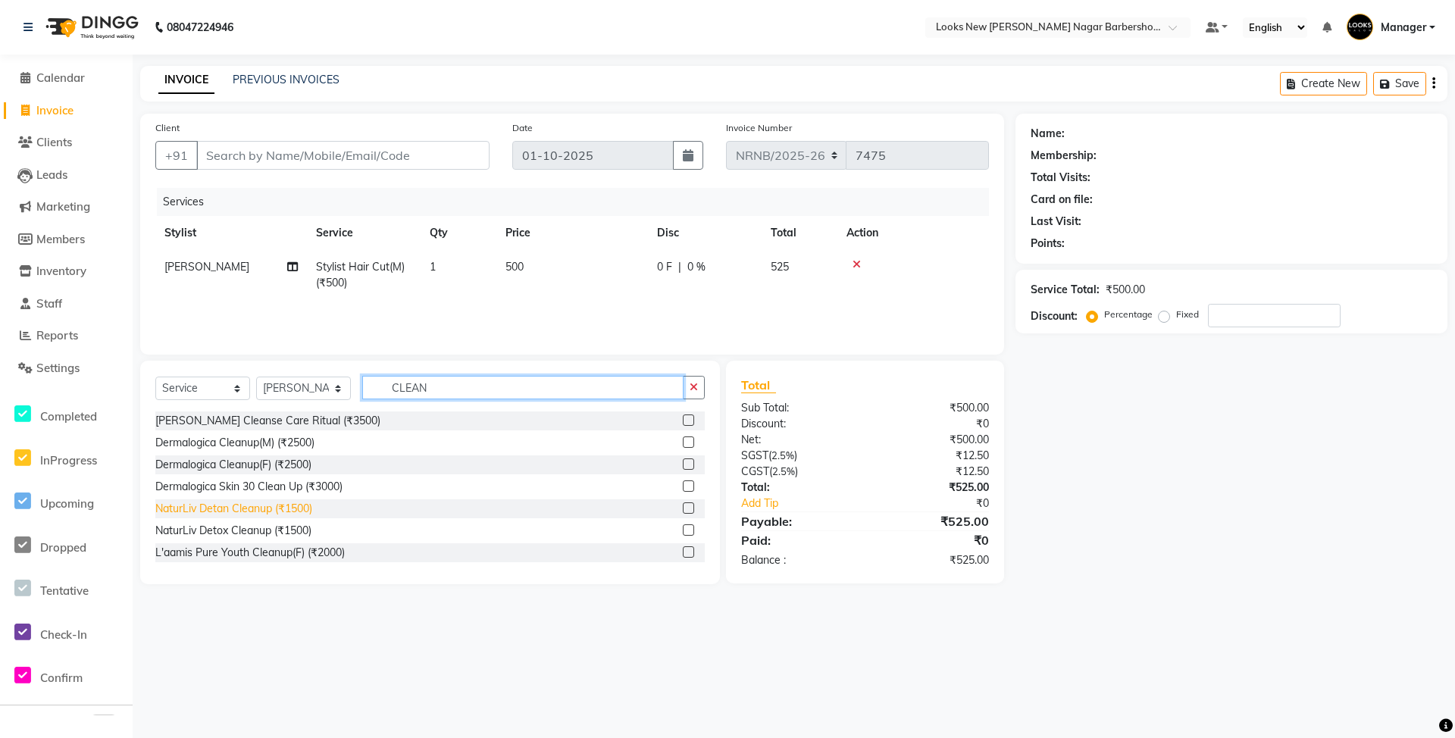
type input "CLEAN"
click at [309, 503] on div "NaturLiv Detan Cleanup (₹1500)" at bounding box center [233, 509] width 157 height 16
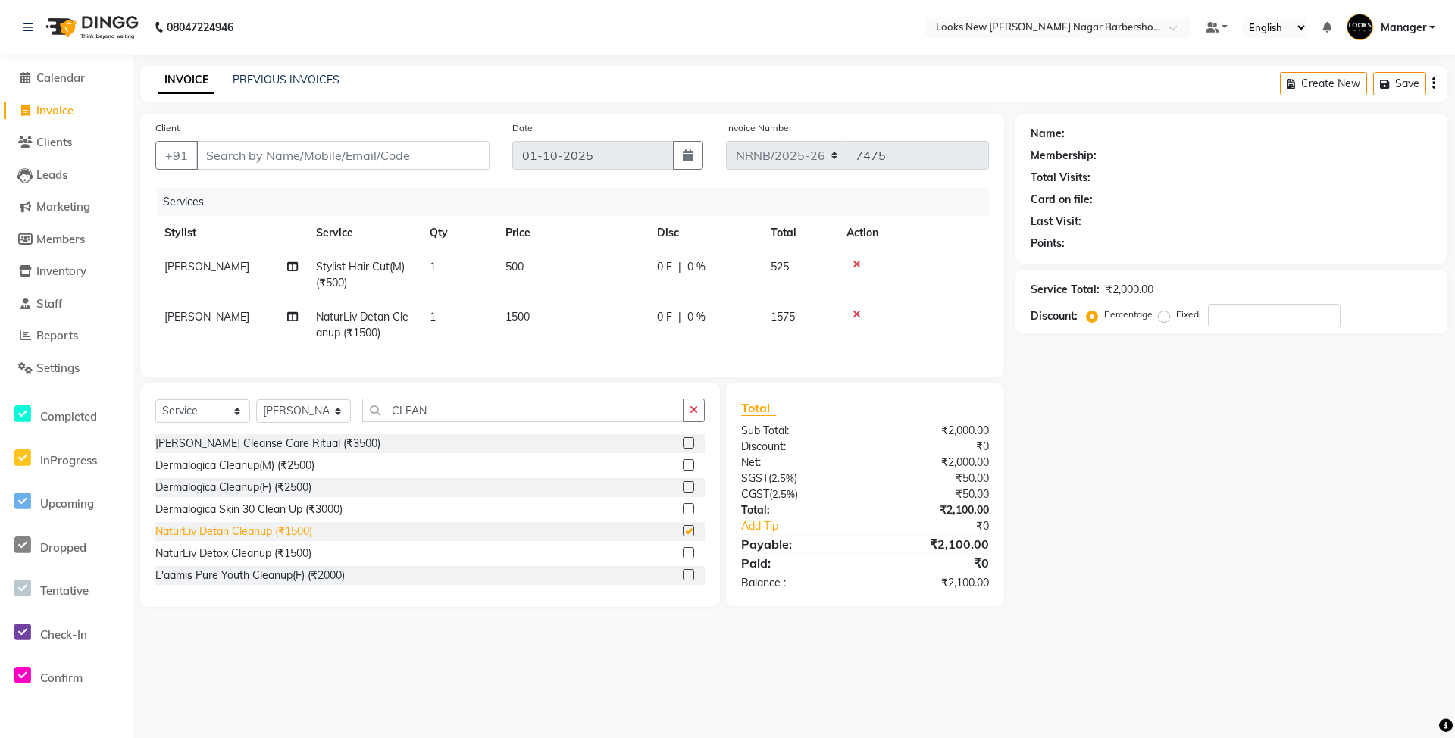
checkbox input "false"
click at [382, 152] on input "Client" at bounding box center [342, 155] width 293 height 29
type input "1"
type input "0"
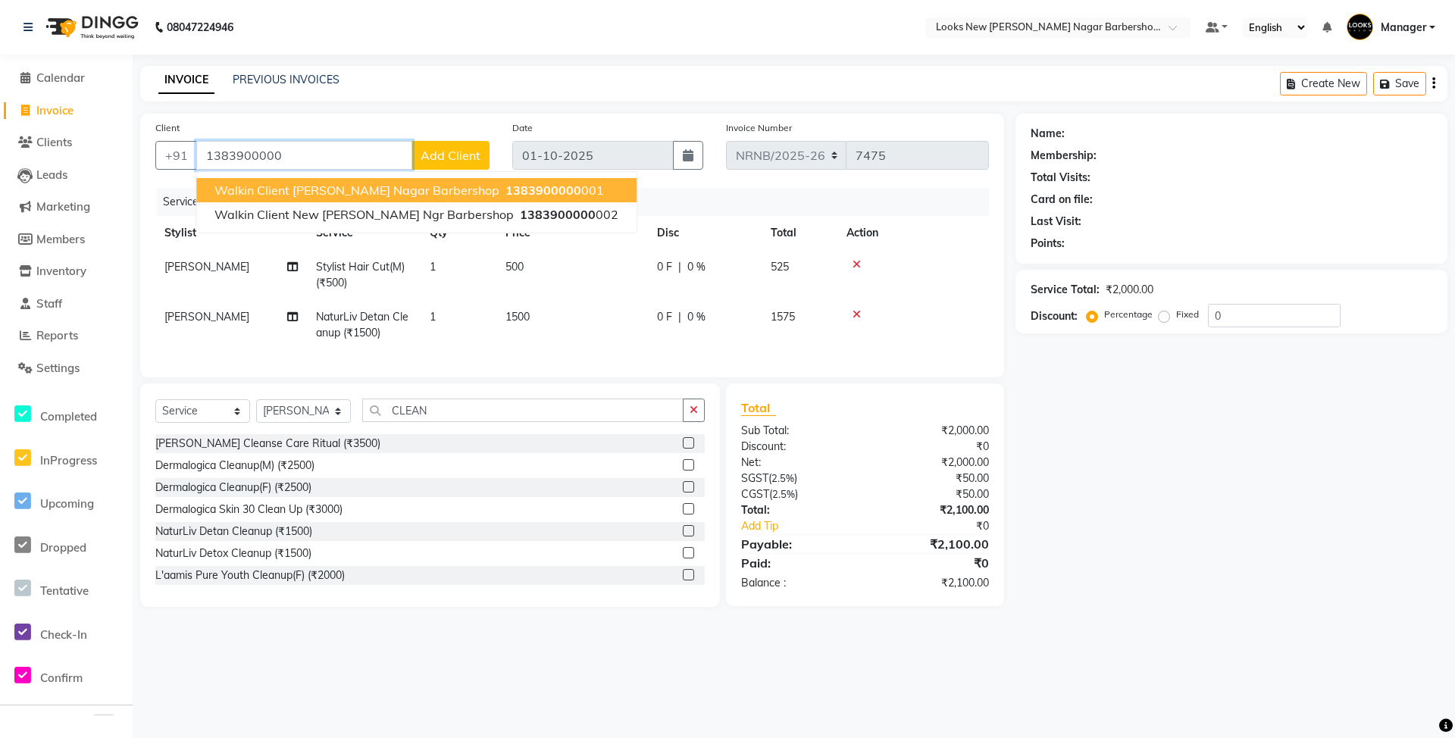
click at [505, 185] on span "1383900000" at bounding box center [543, 190] width 76 height 15
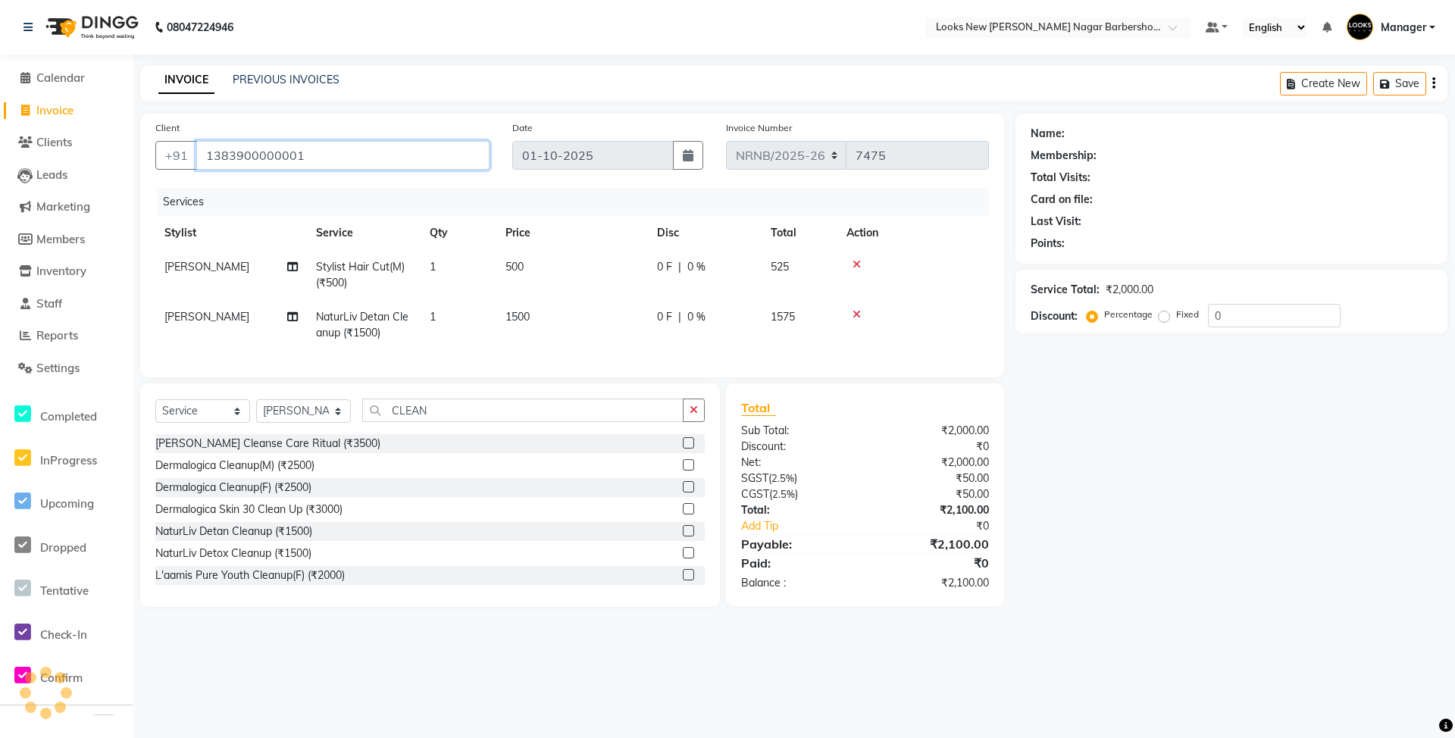
type input "1383900000001"
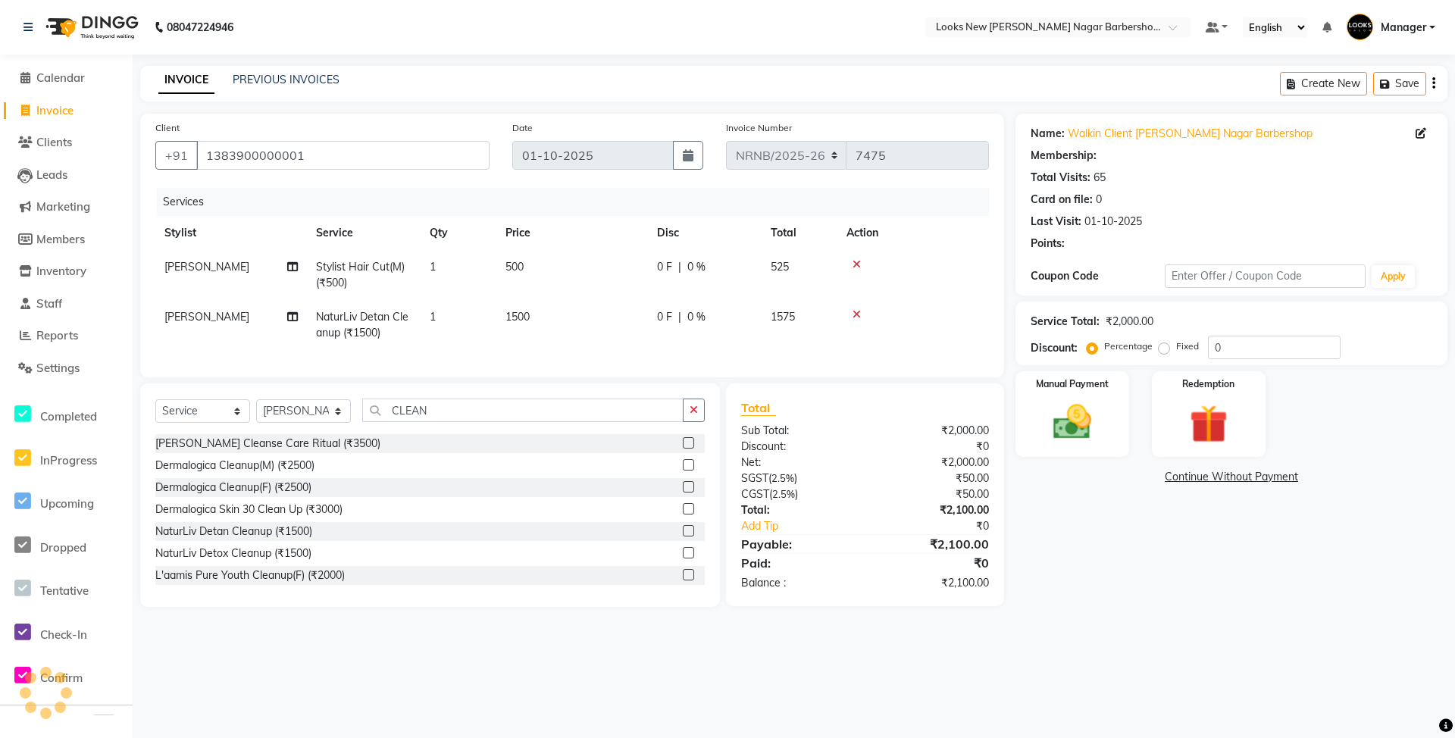
select select "1: Object"
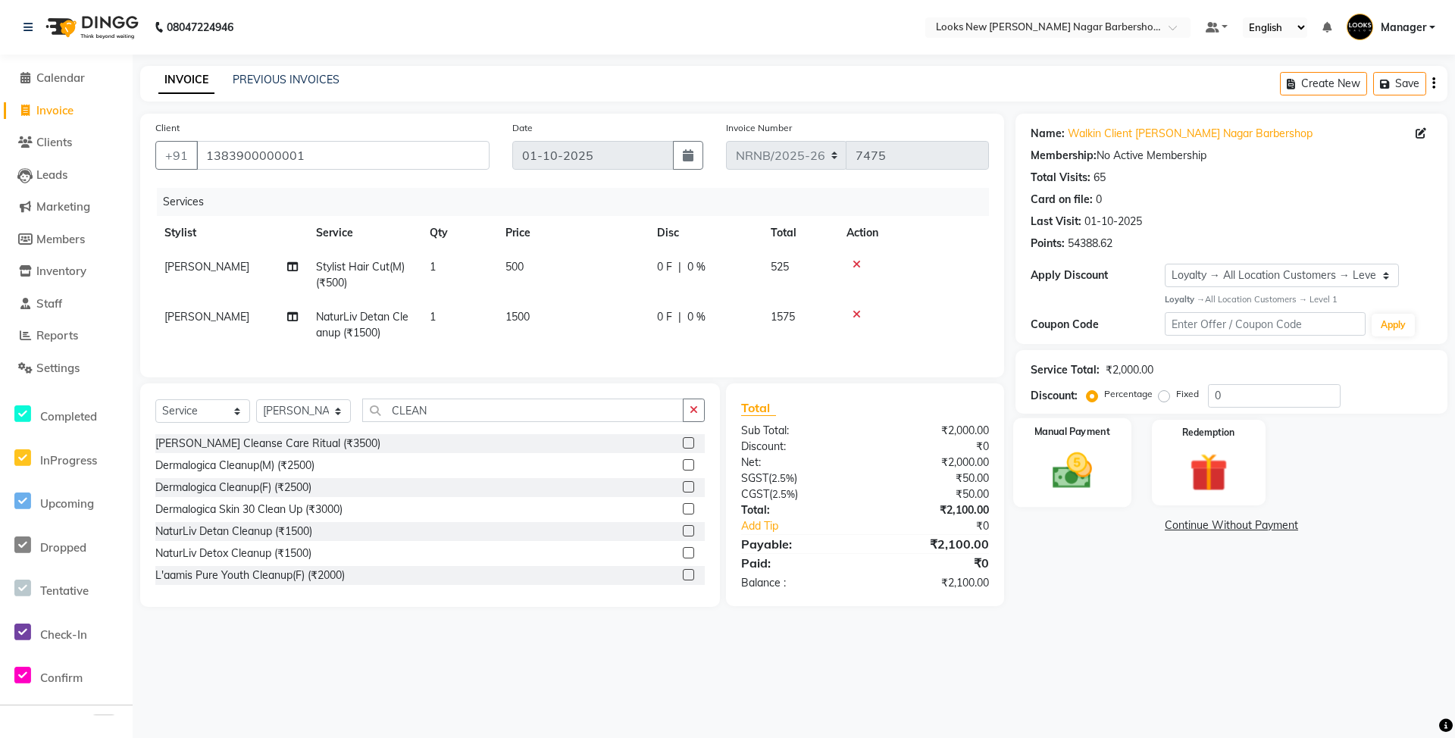
click at [1059, 479] on img at bounding box center [1072, 471] width 65 height 46
click at [1143, 524] on span "UPI" at bounding box center [1136, 526] width 23 height 17
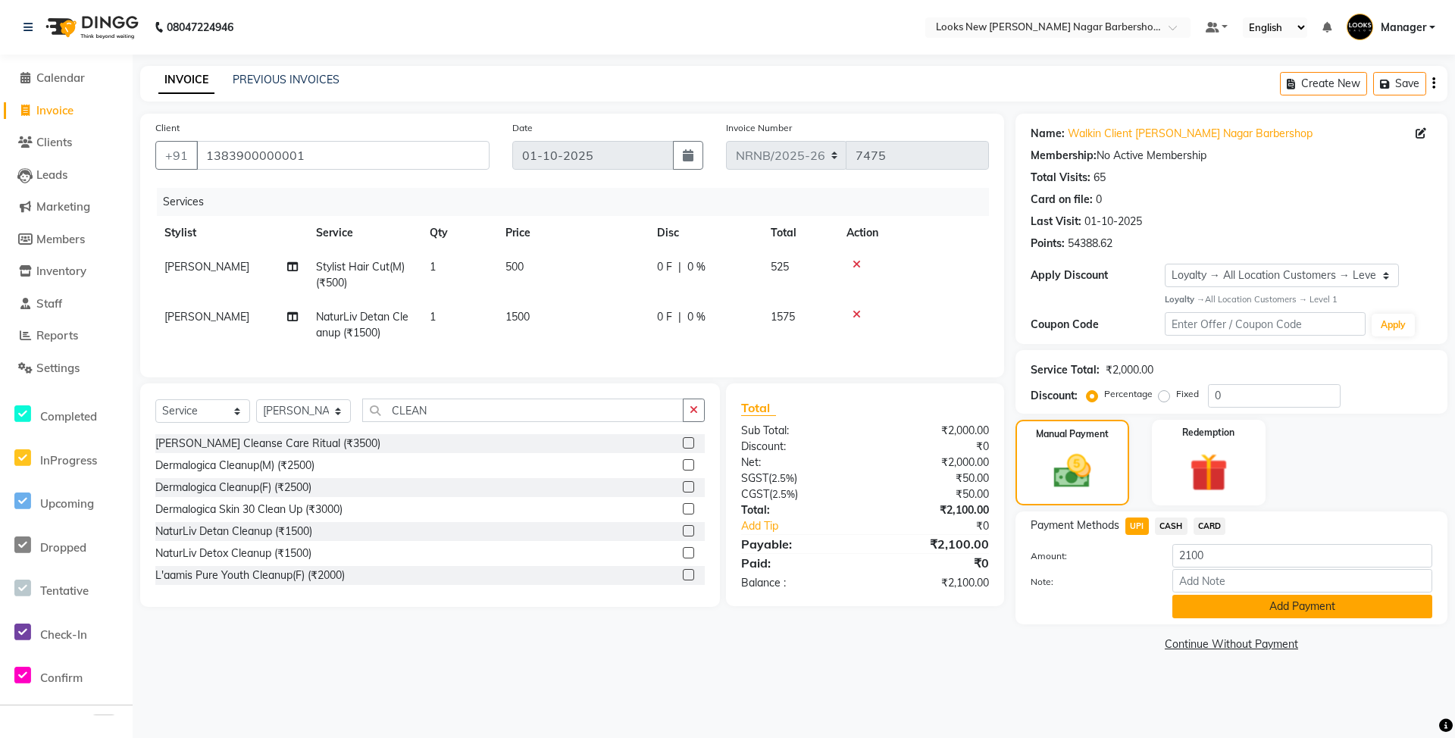
click at [1184, 599] on button "Add Payment" at bounding box center [1302, 606] width 260 height 23
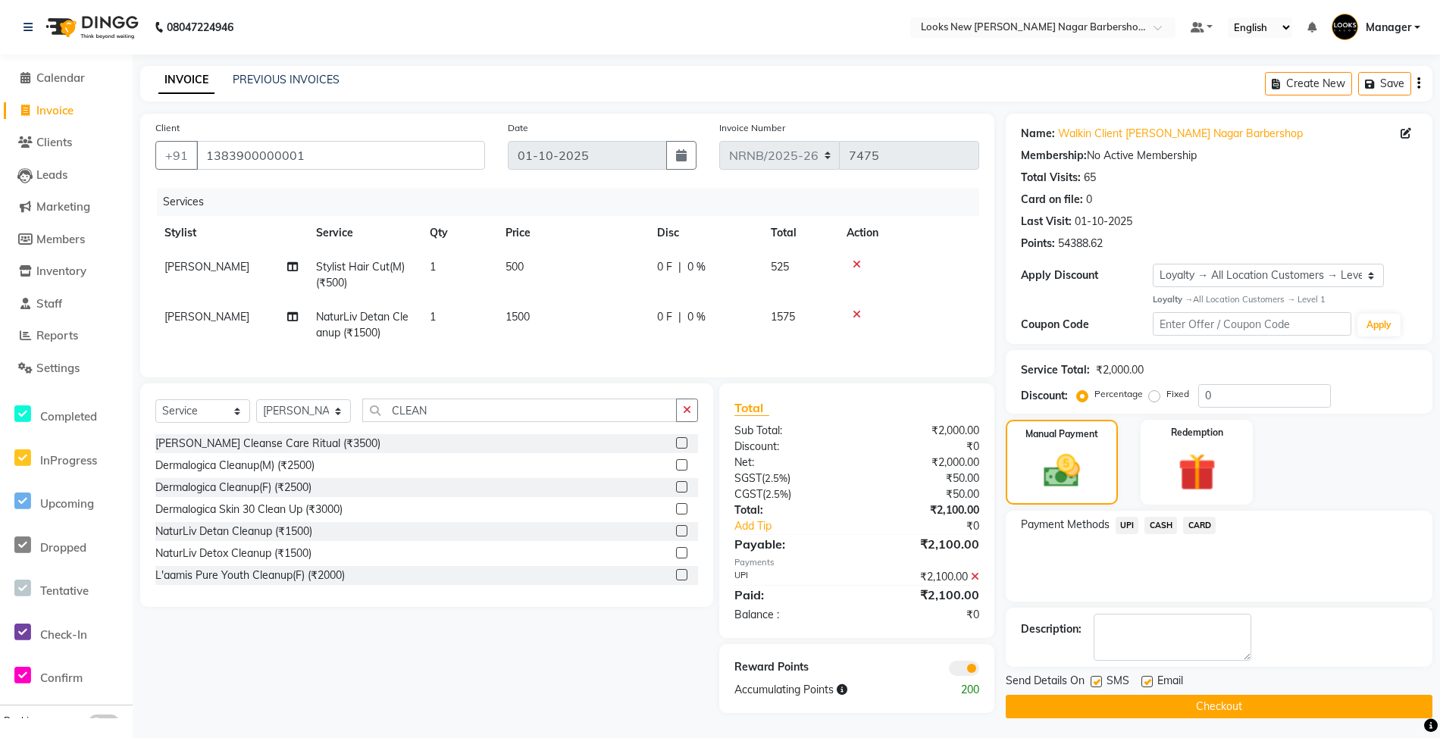
click at [1185, 697] on button "Checkout" at bounding box center [1219, 706] width 427 height 23
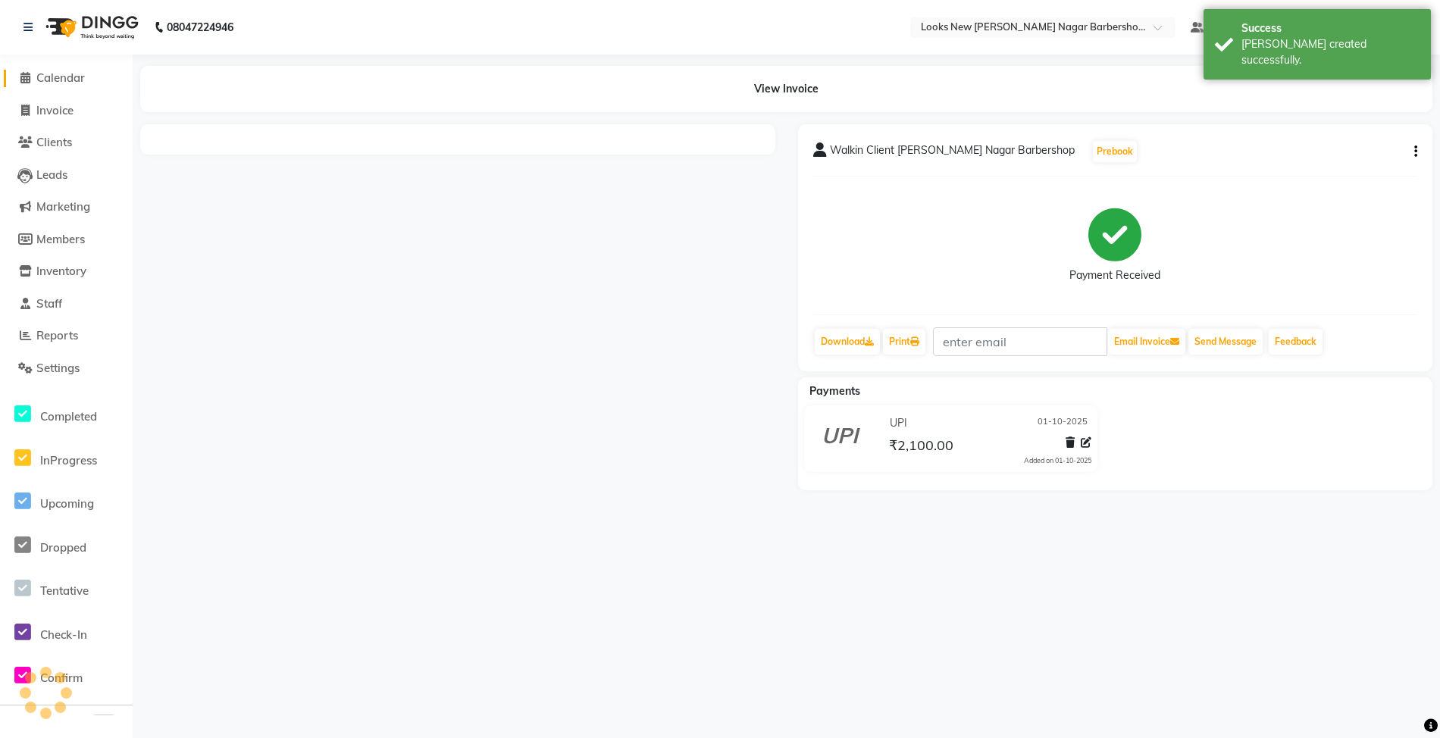
click at [62, 73] on span "Calendar" at bounding box center [60, 77] width 48 height 14
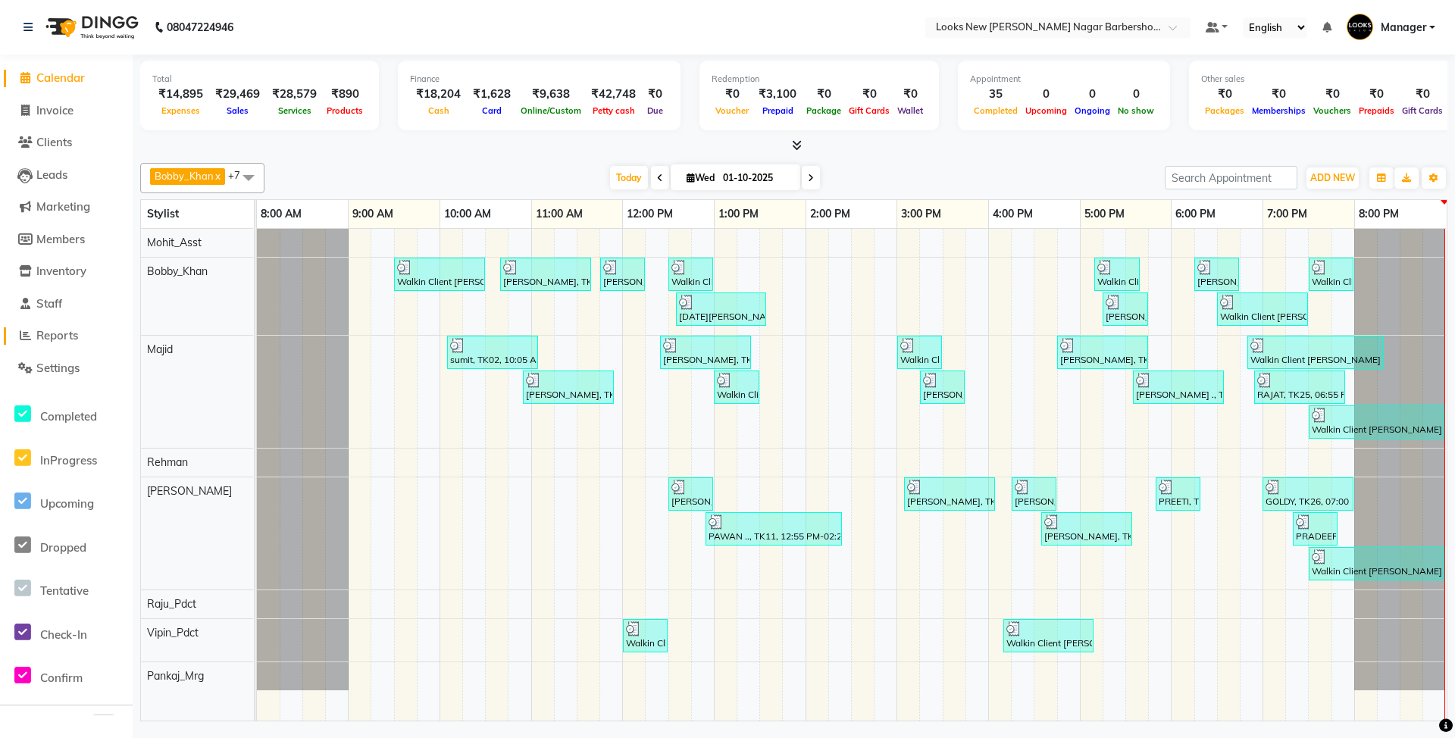
click at [70, 336] on span "Reports" at bounding box center [57, 335] width 42 height 14
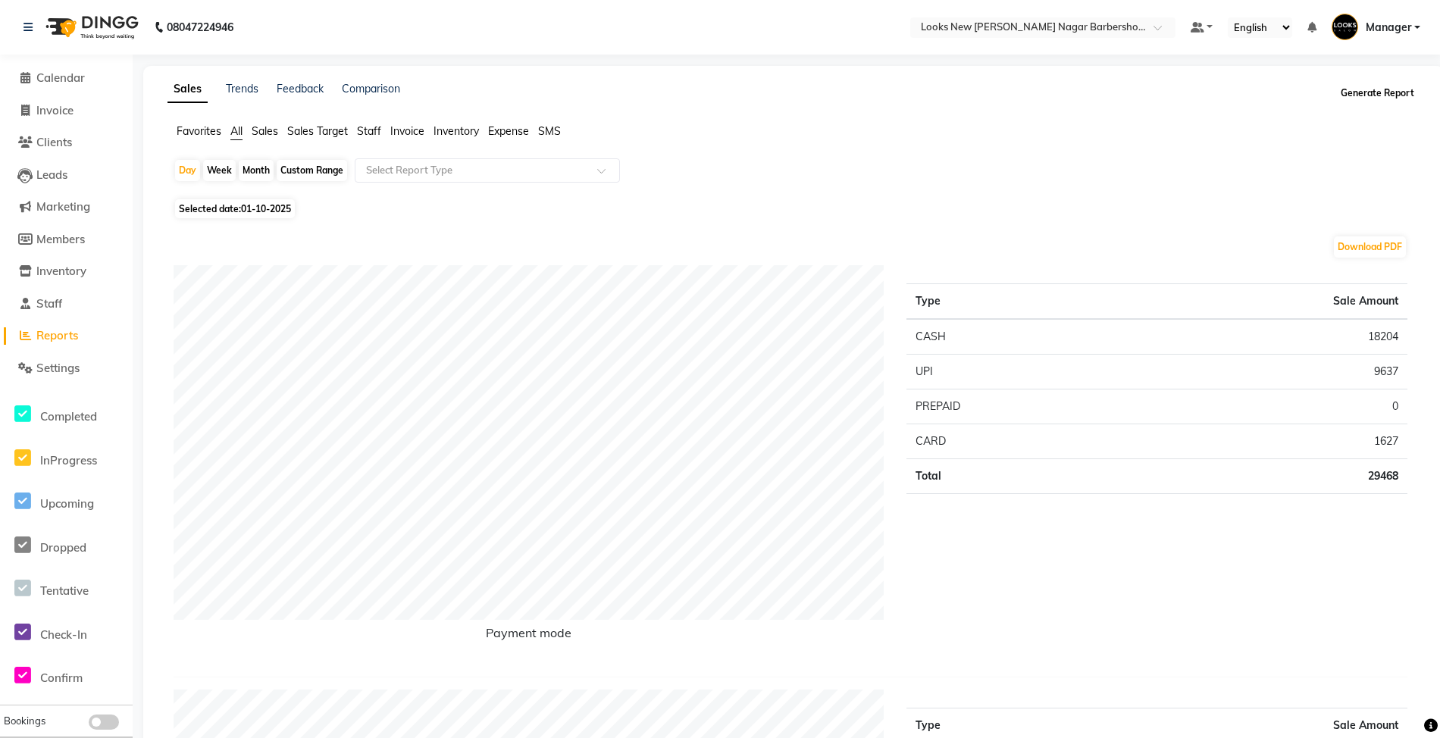
click at [1392, 94] on button "Generate Report" at bounding box center [1377, 93] width 81 height 21
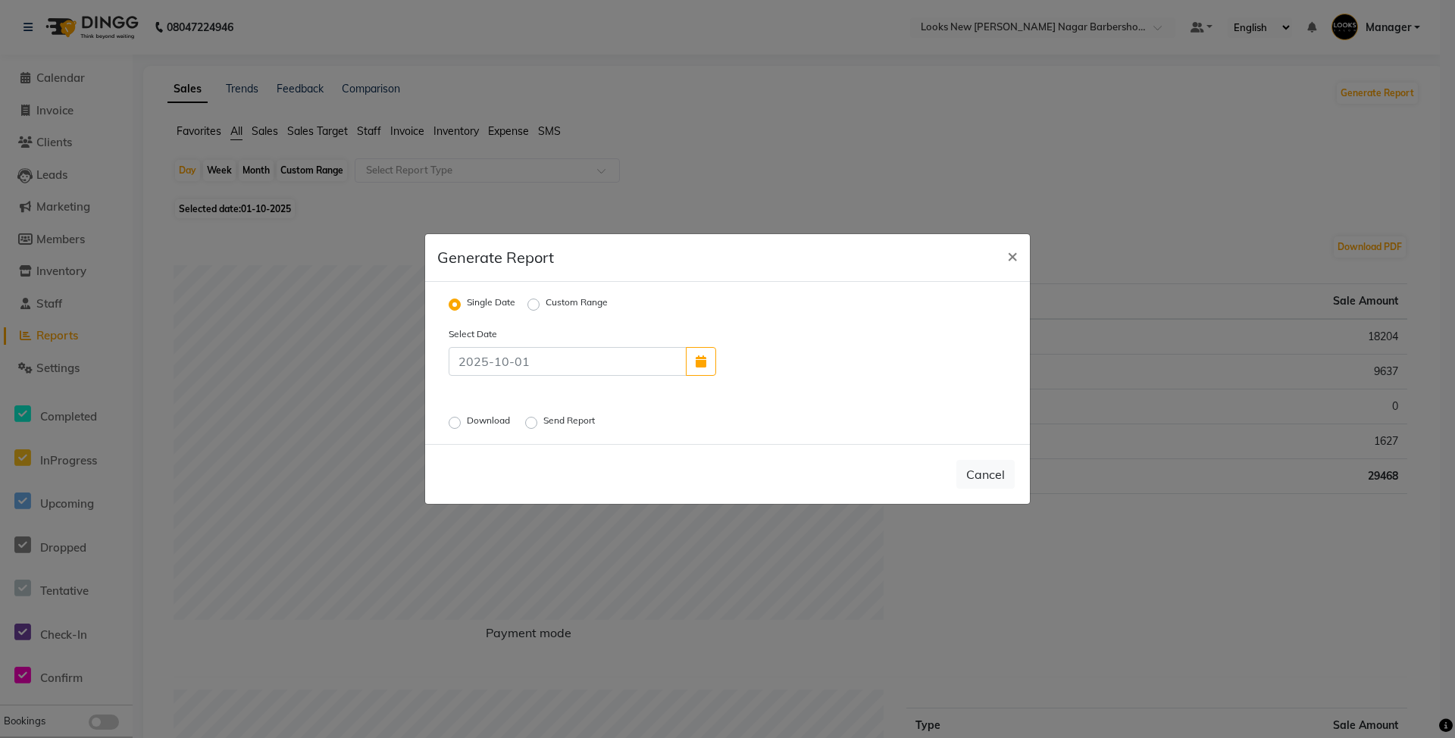
drag, startPoint x: 458, startPoint y: 419, endPoint x: 477, endPoint y: 411, distance: 20.0
click at [462, 419] on div "Download" at bounding box center [481, 423] width 64 height 18
click at [467, 424] on label "Download" at bounding box center [490, 423] width 46 height 18
click at [452, 424] on input "Download" at bounding box center [457, 423] width 11 height 11
click at [495, 418] on label "Download" at bounding box center [490, 423] width 46 height 18
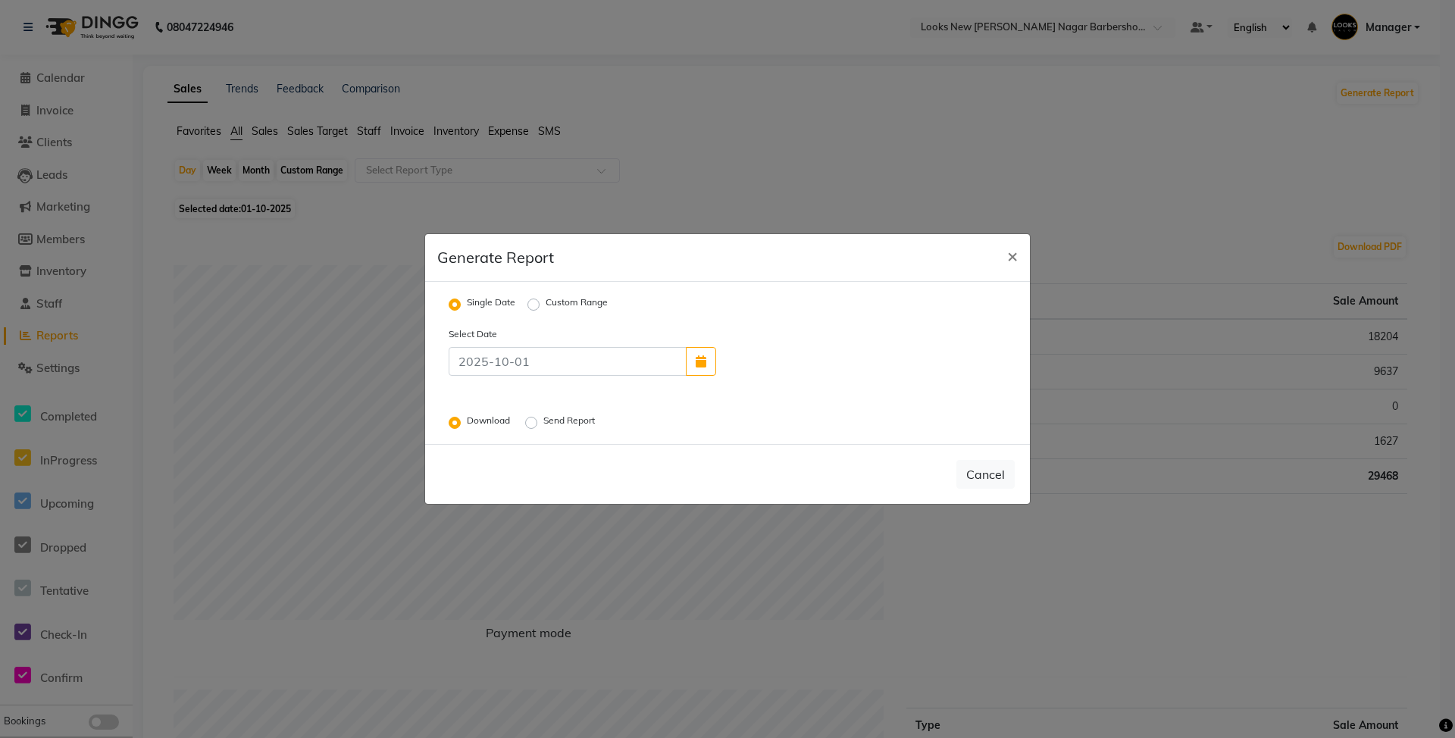
click at [462, 418] on input "Download" at bounding box center [457, 423] width 11 height 11
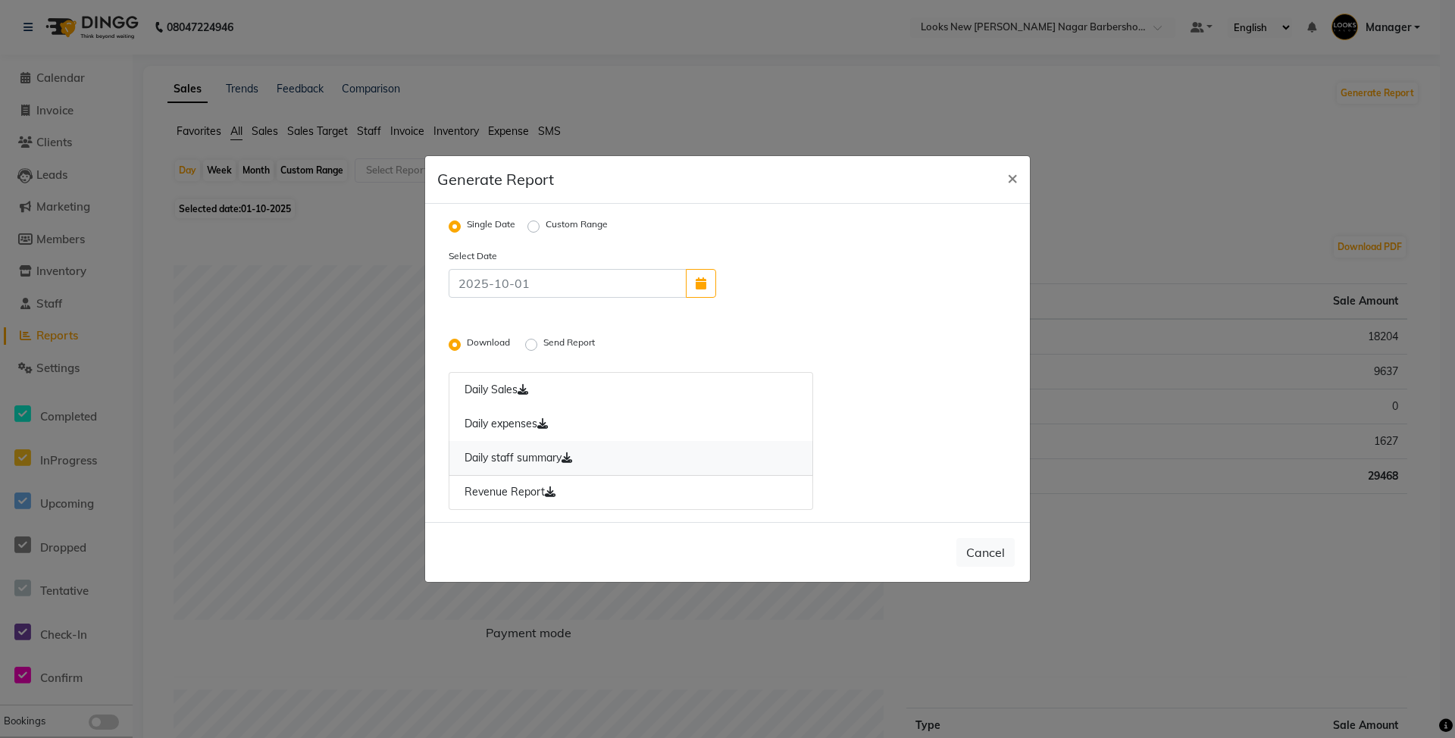
click at [536, 459] on link "Daily staff summary" at bounding box center [631, 458] width 364 height 35
click at [1010, 174] on span "×" at bounding box center [1012, 177] width 11 height 23
radio input "false"
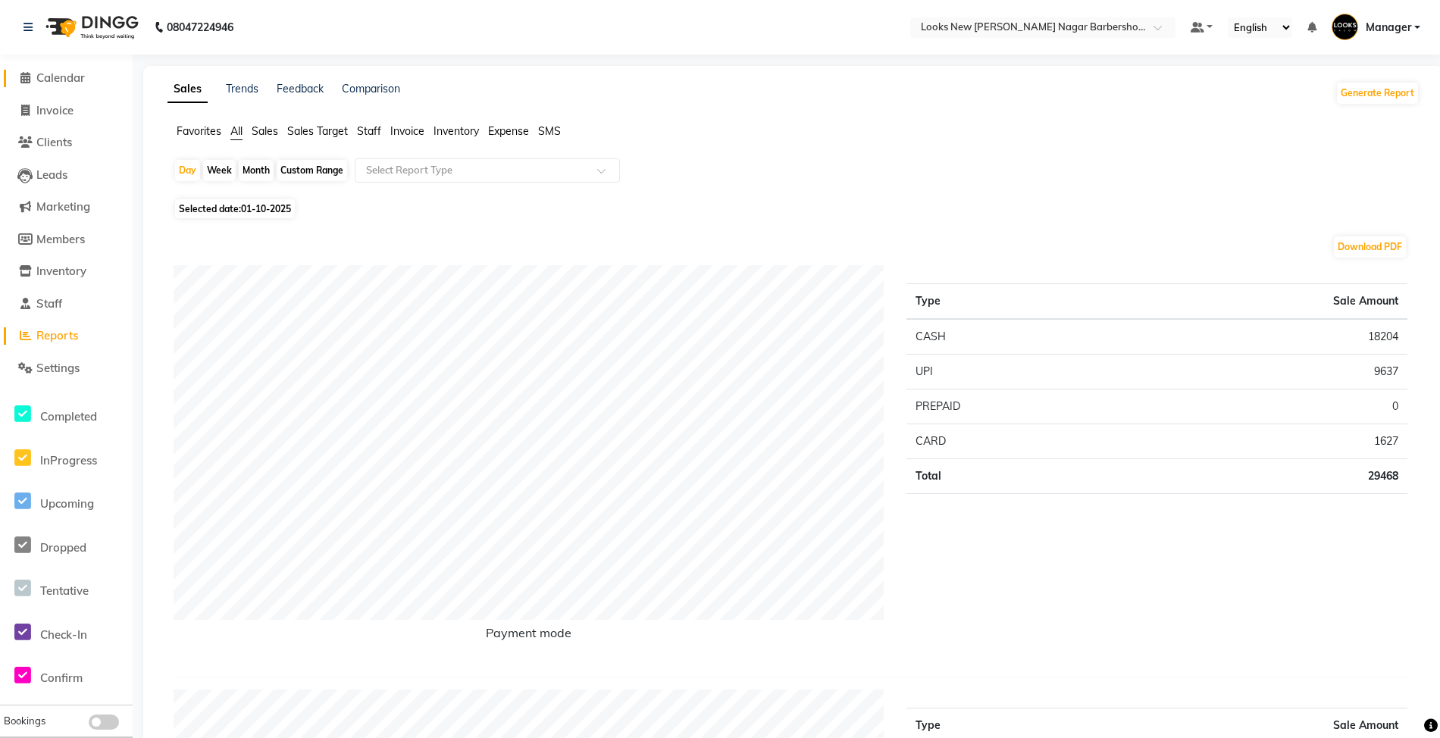
click at [58, 76] on span "Calendar" at bounding box center [60, 77] width 48 height 14
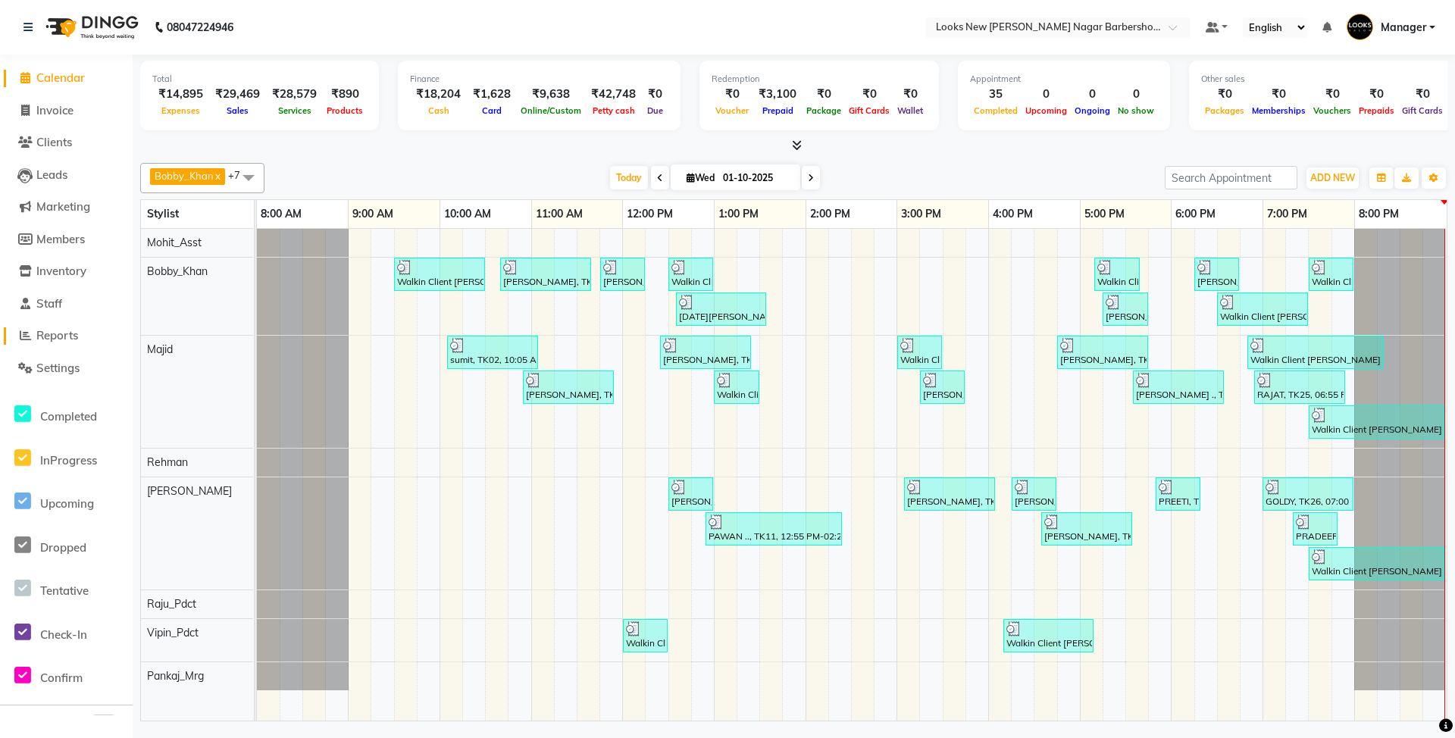
click at [50, 331] on span "Reports" at bounding box center [57, 335] width 42 height 14
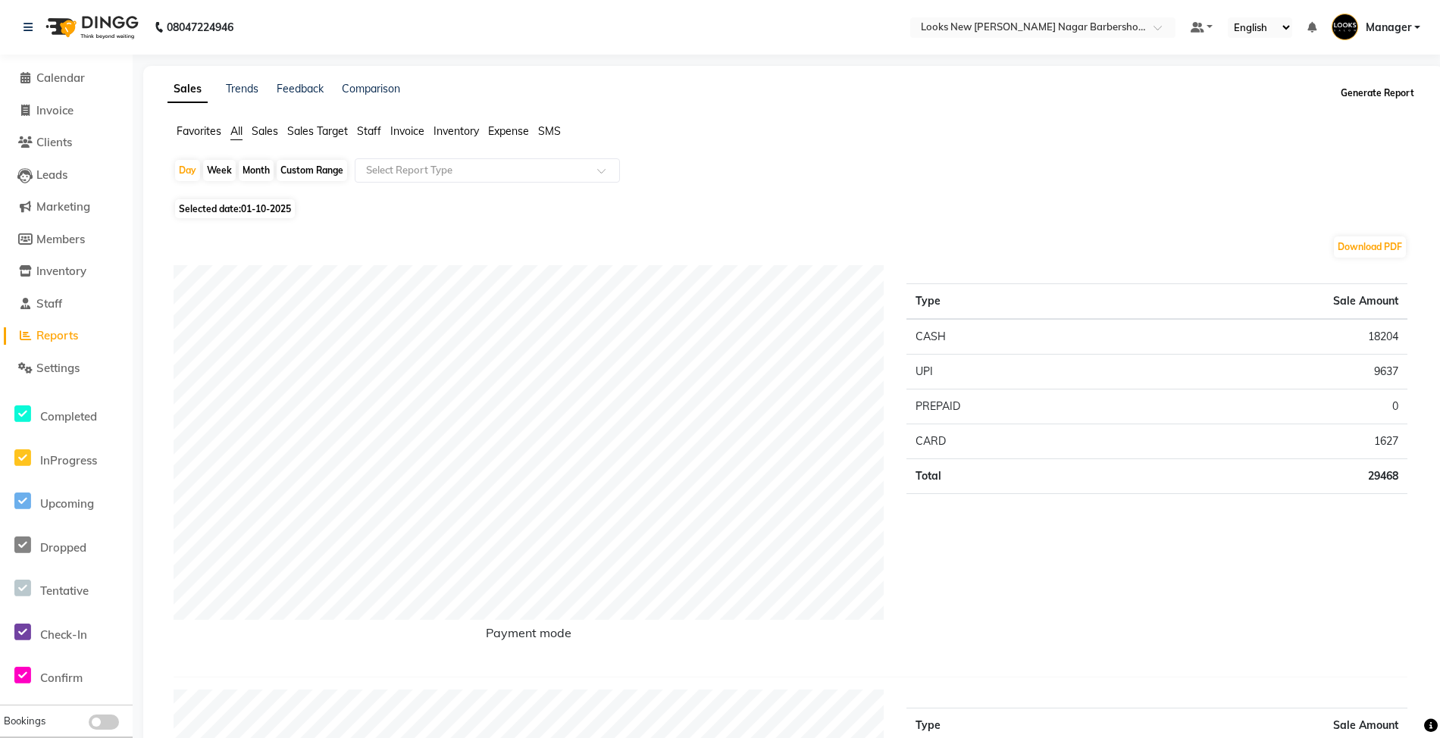
click at [1374, 92] on button "Generate Report" at bounding box center [1377, 93] width 81 height 21
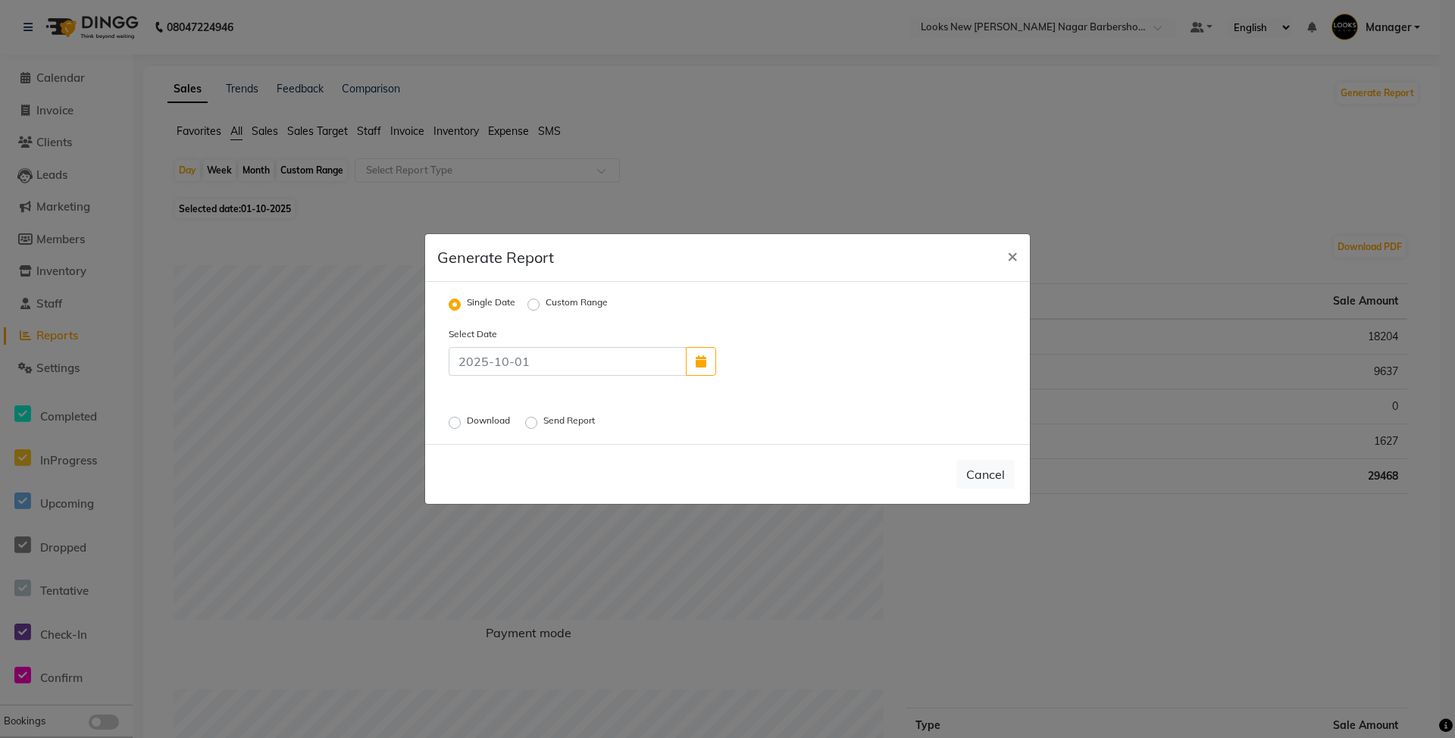
click at [543, 417] on label "Send Report" at bounding box center [570, 423] width 55 height 18
click at [537, 418] on input "Send Report" at bounding box center [533, 423] width 11 height 11
click at [991, 468] on button "Send" at bounding box center [991, 474] width 47 height 27
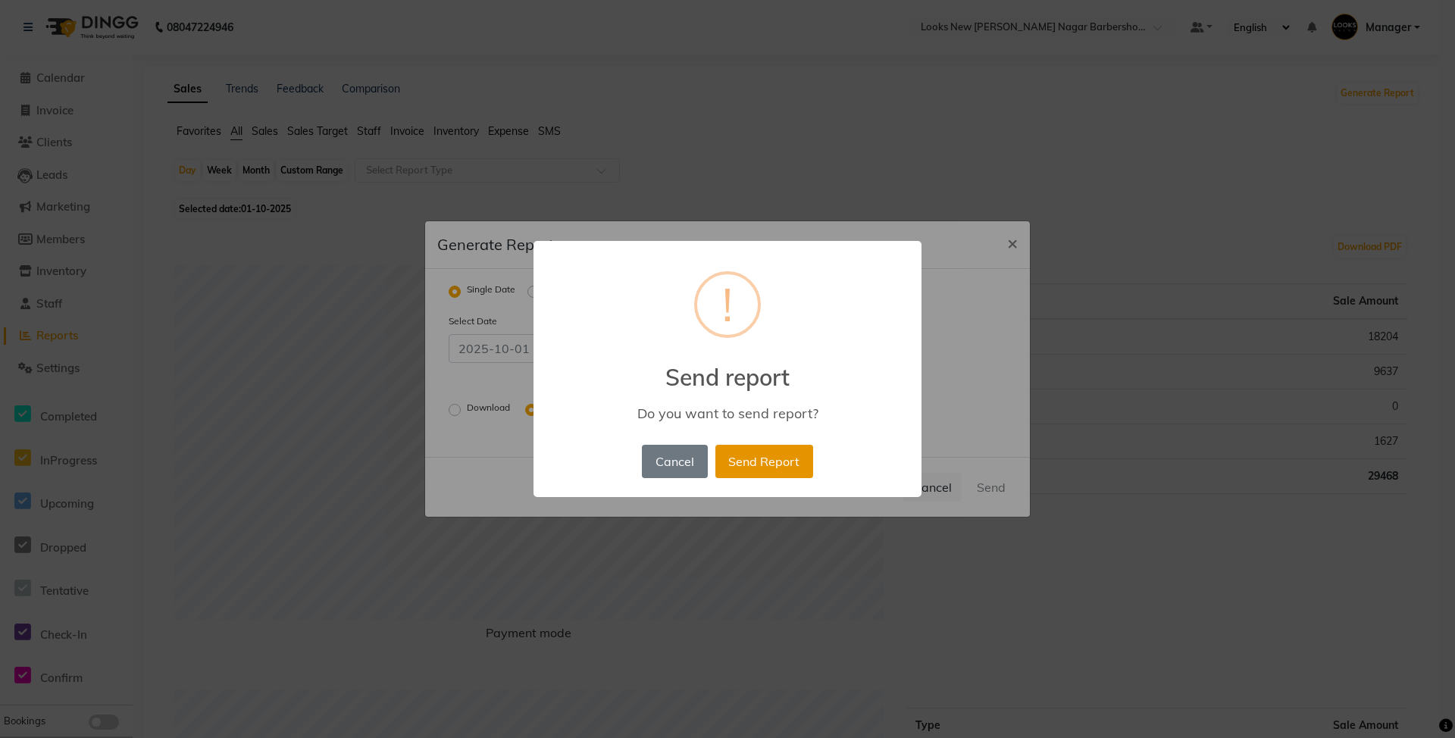
click at [752, 456] on button "Send Report" at bounding box center [764, 461] width 98 height 33
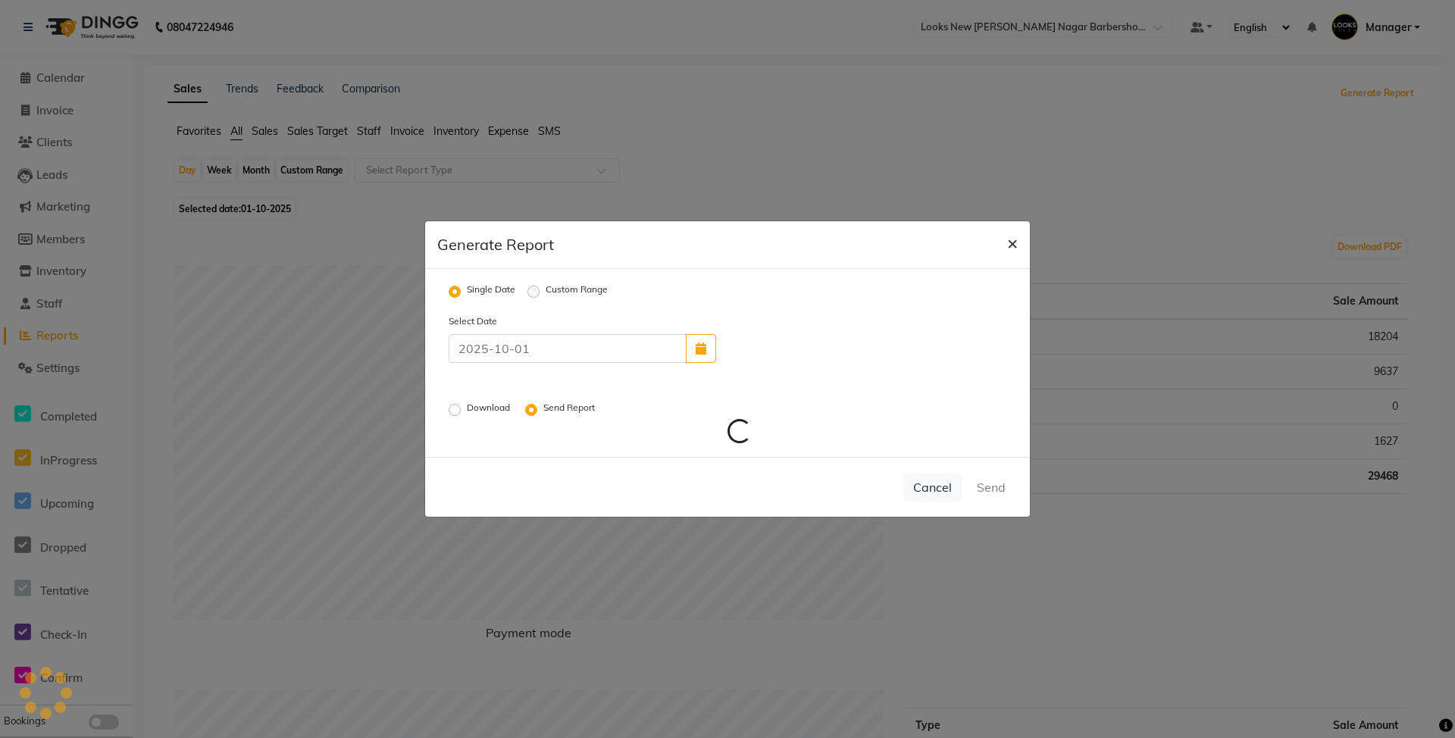
radio input "false"
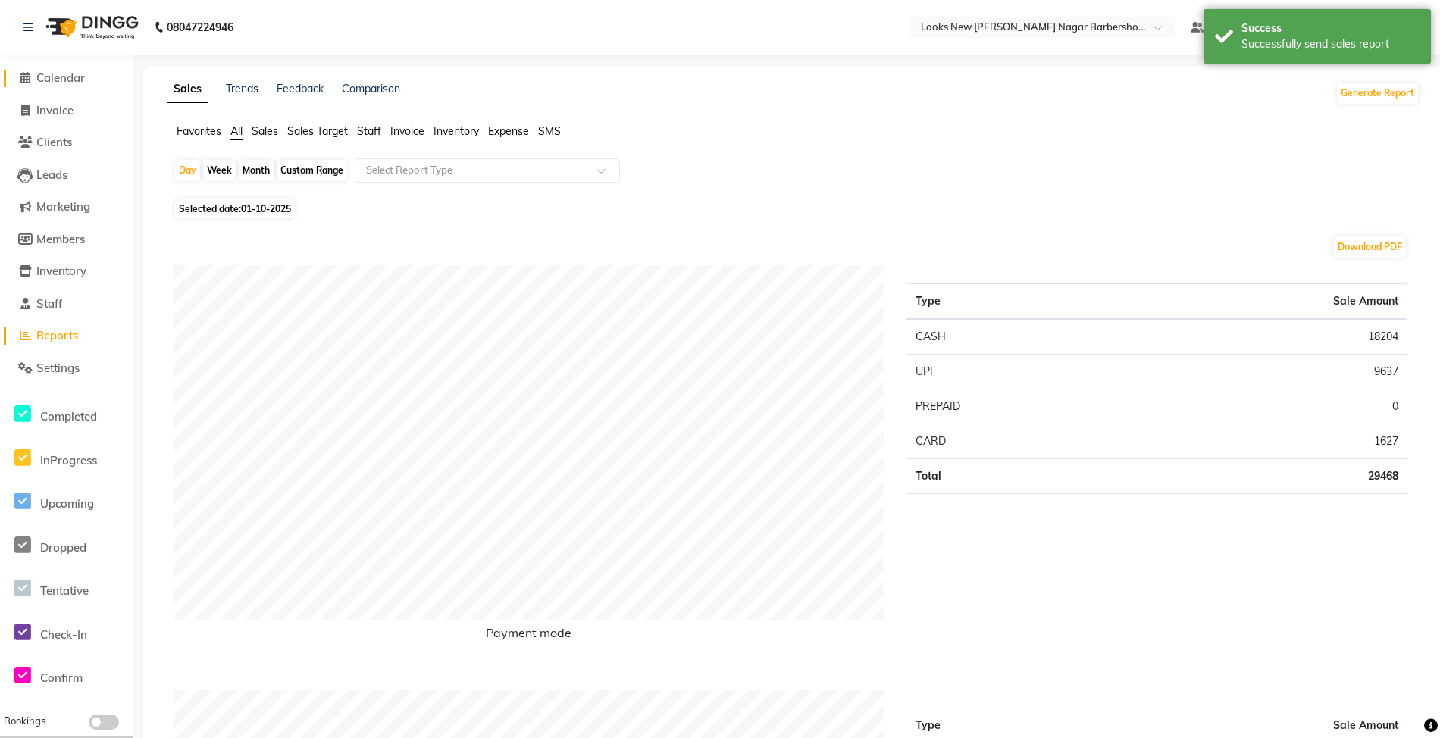
click at [56, 74] on span "Calendar" at bounding box center [60, 77] width 48 height 14
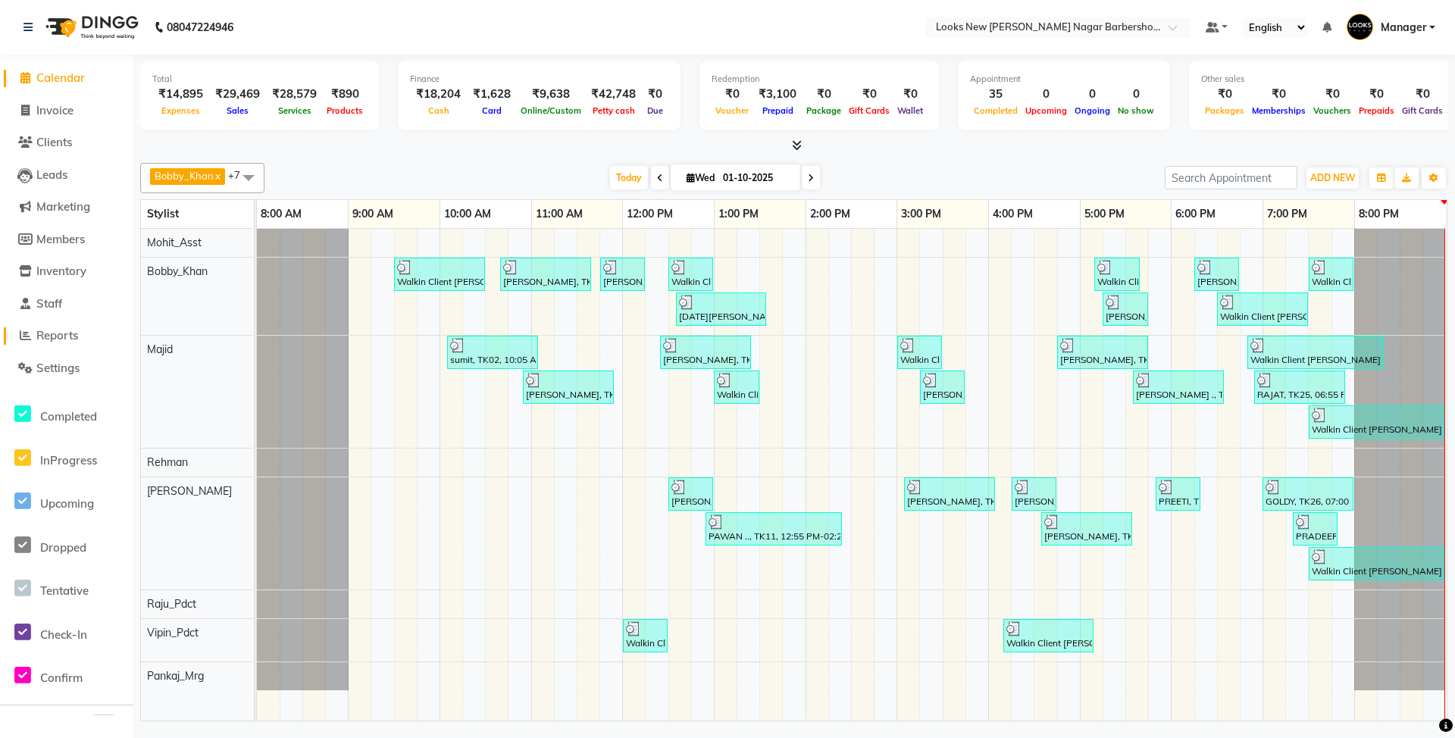
click at [58, 338] on span "Reports" at bounding box center [57, 335] width 42 height 14
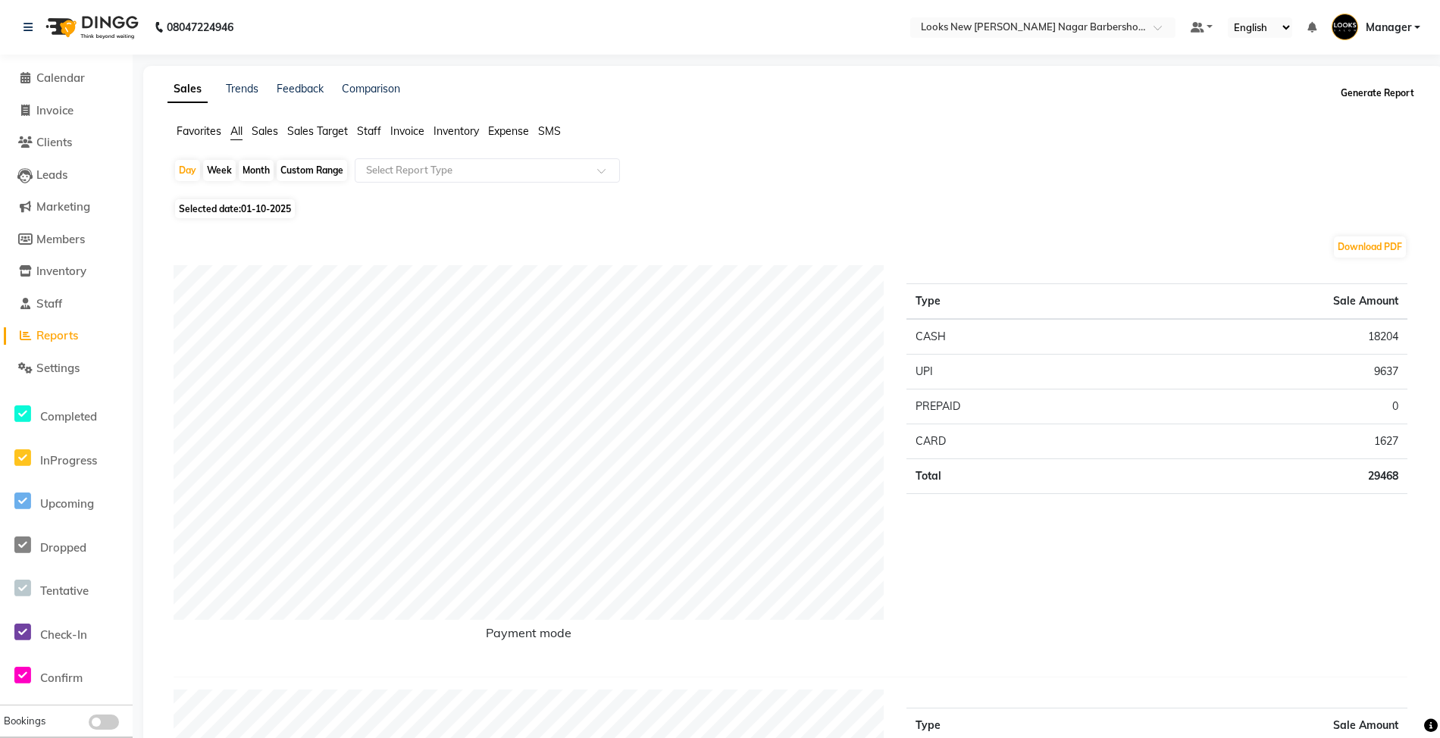
click at [1361, 91] on button "Generate Report" at bounding box center [1377, 93] width 81 height 21
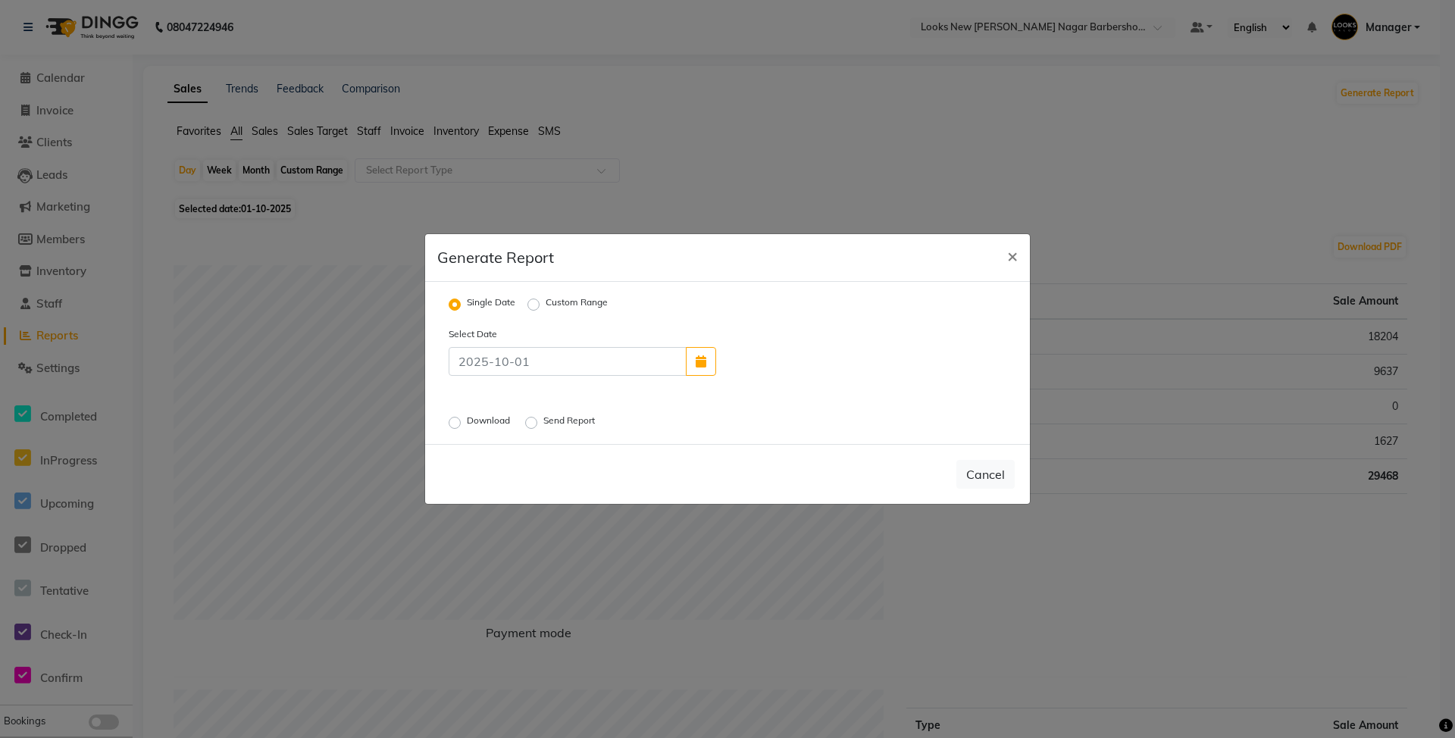
click at [474, 421] on label "Download" at bounding box center [490, 423] width 46 height 18
click at [462, 421] on input "Download" at bounding box center [457, 423] width 11 height 11
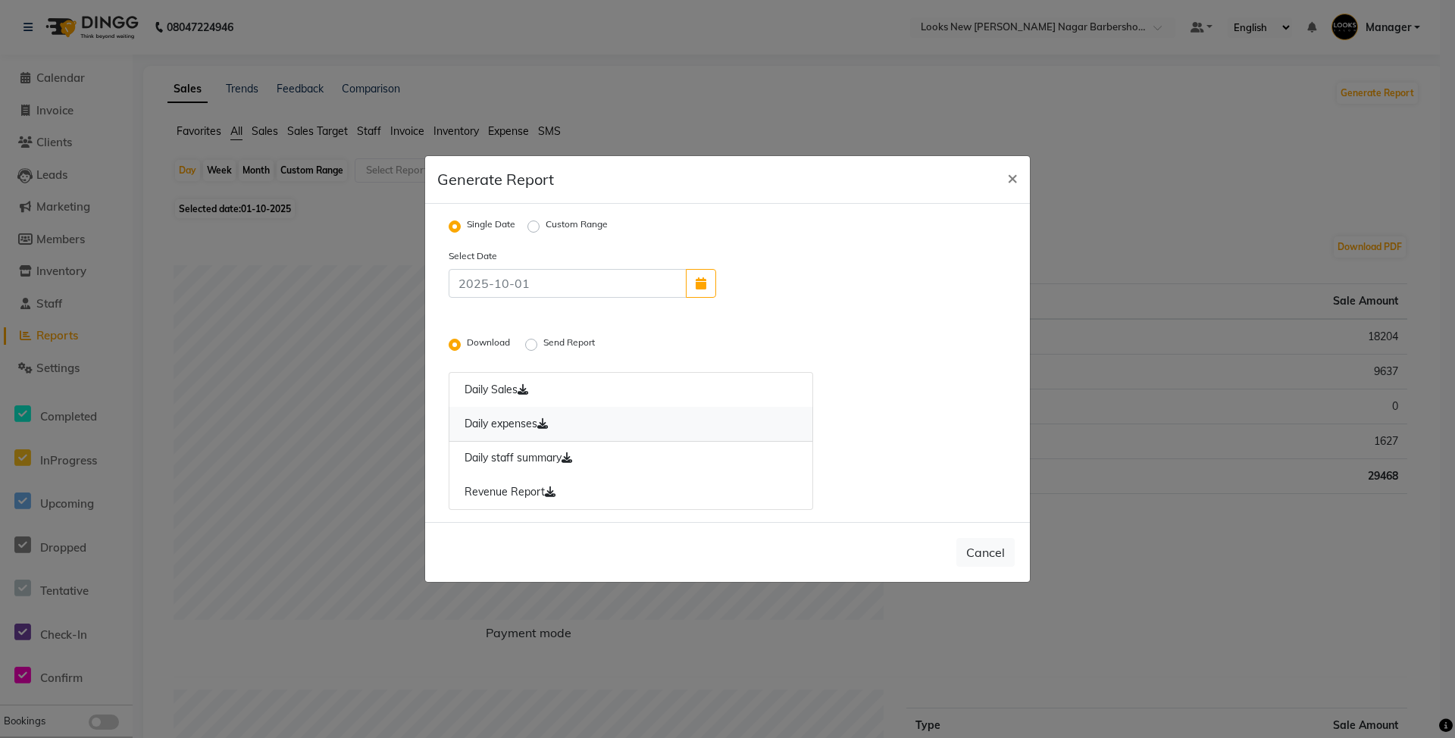
click at [529, 429] on link "Daily expenses" at bounding box center [631, 424] width 364 height 35
click at [984, 561] on button "Cancel" at bounding box center [985, 552] width 58 height 29
radio input "false"
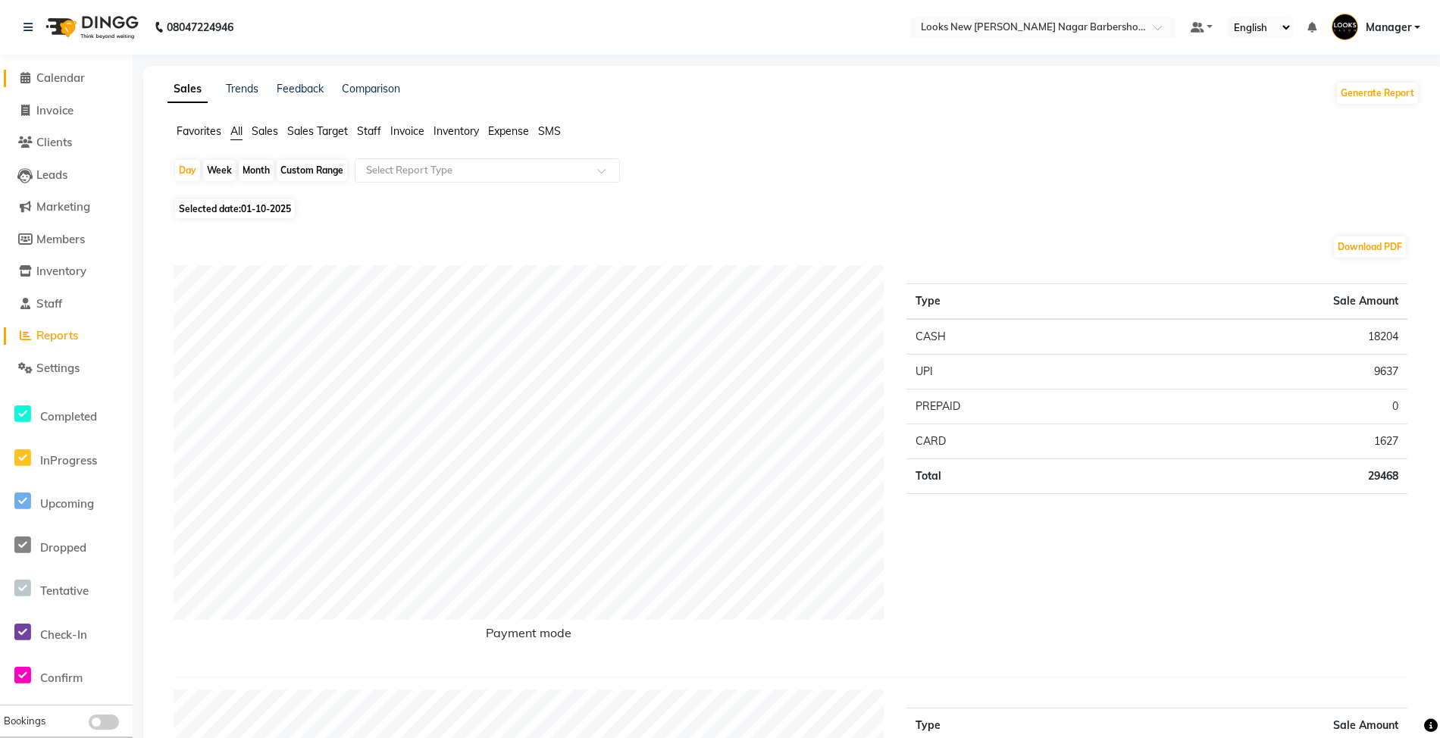
click at [74, 77] on span "Calendar" at bounding box center [60, 77] width 48 height 14
